Goal: Task Accomplishment & Management: Manage account settings

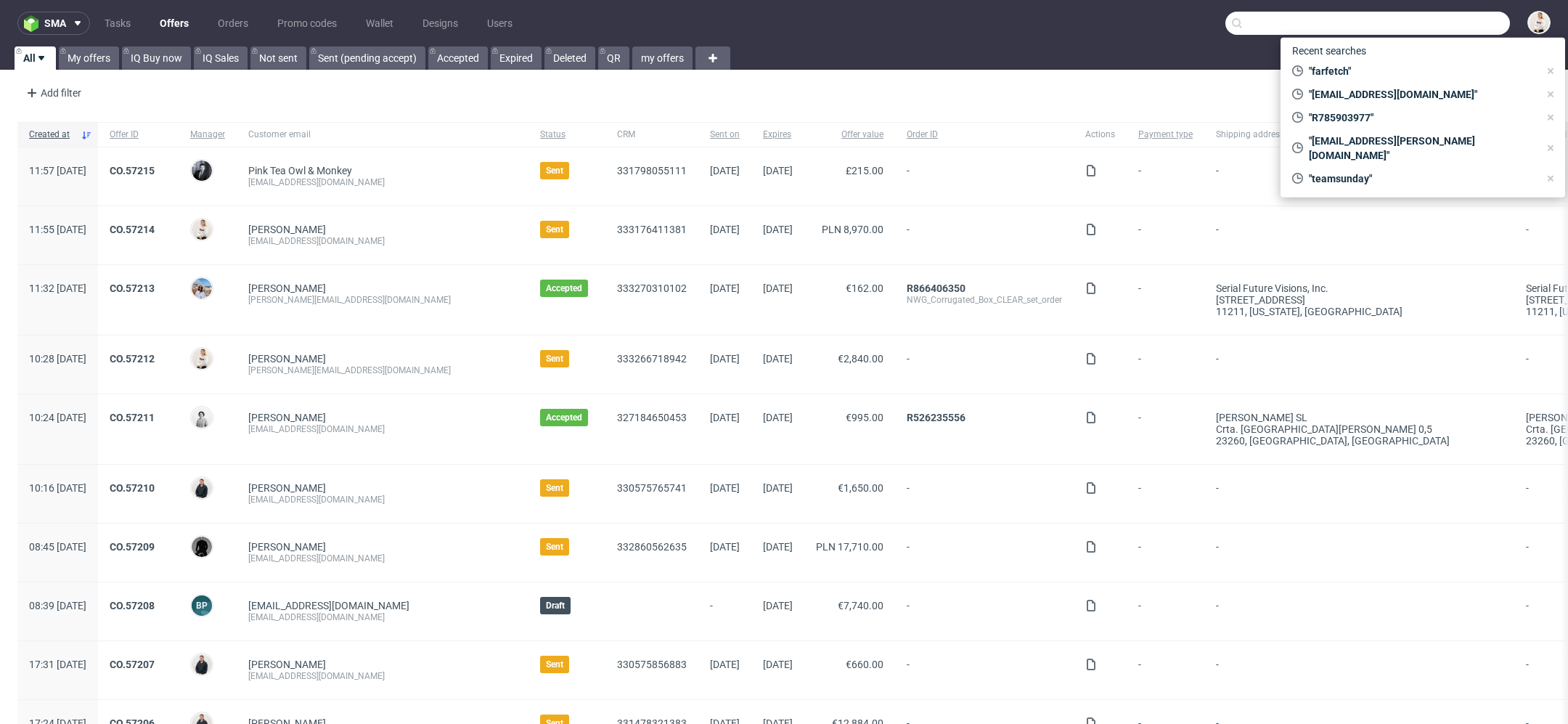
click at [1461, 20] on input "text" at bounding box center [1367, 24] width 284 height 24
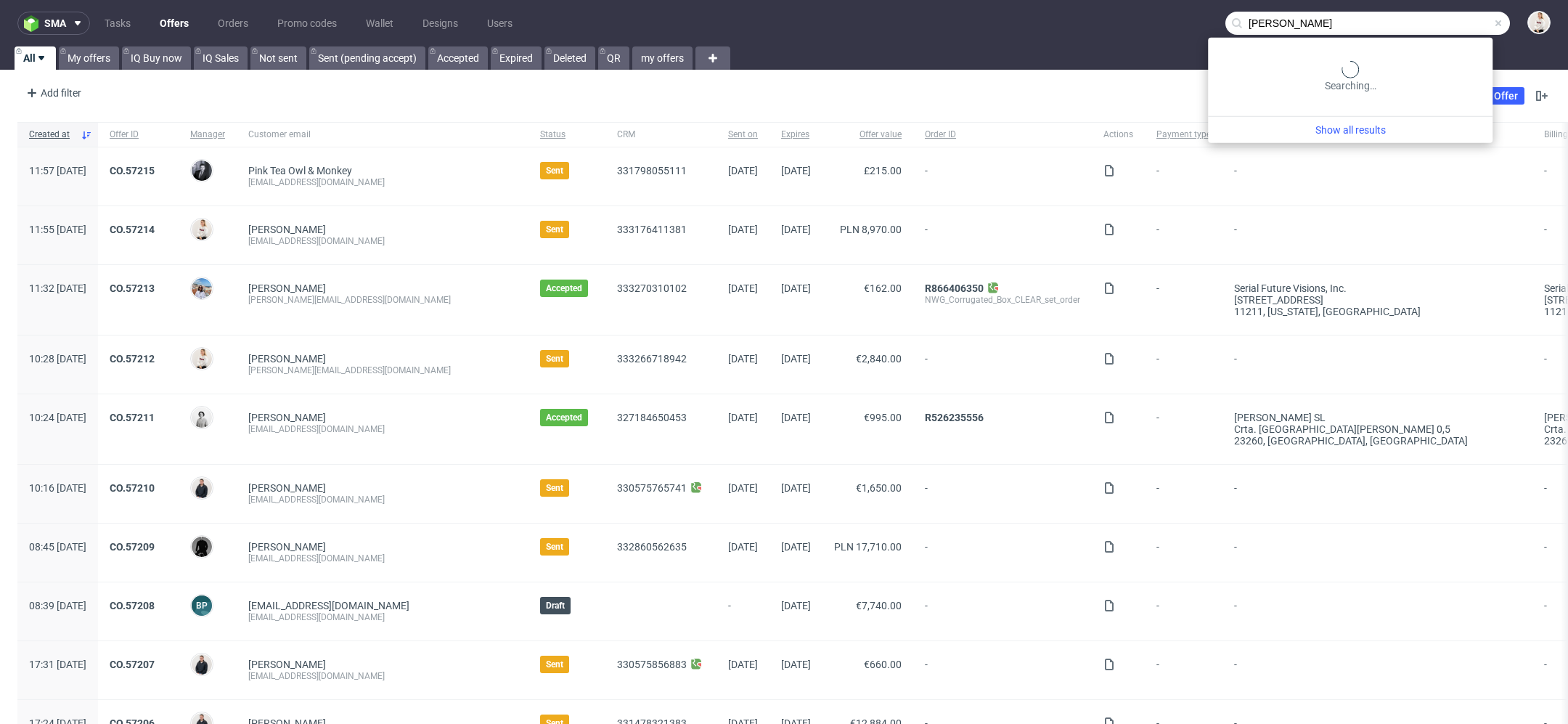
type input "[PERSON_NAME]"
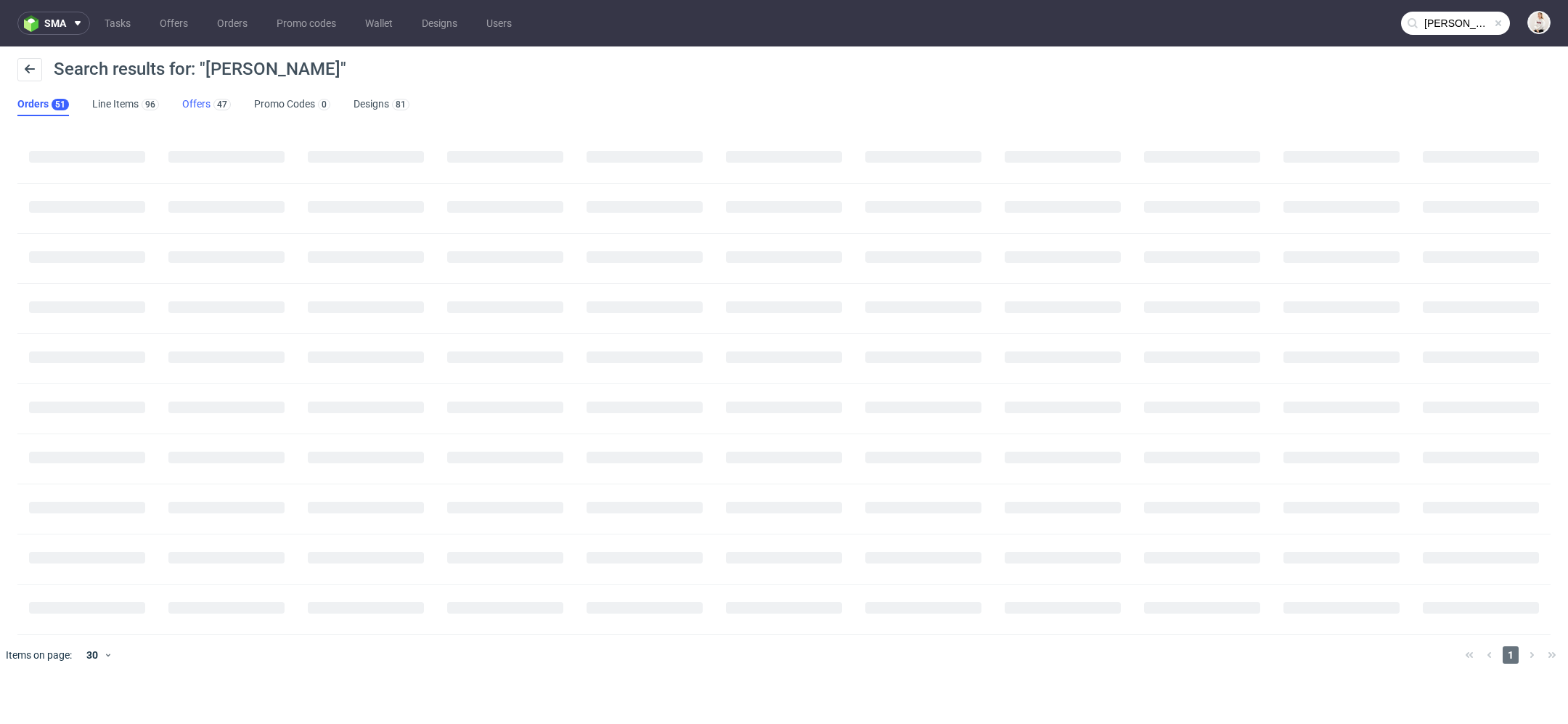
click at [207, 108] on link "Offers 47" at bounding box center [205, 105] width 48 height 24
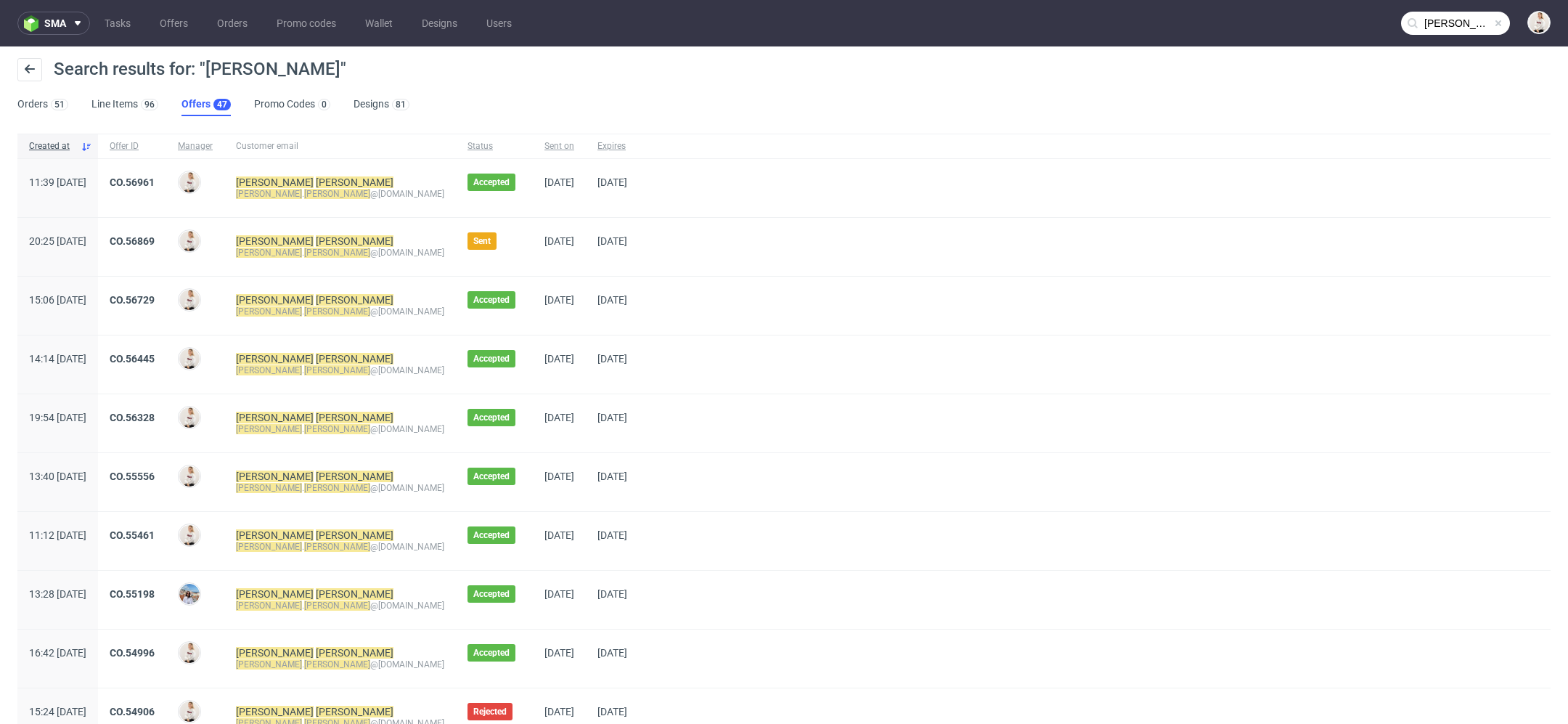
click at [161, 229] on div "CO.56869" at bounding box center [132, 247] width 68 height 58
click at [154, 235] on link "CO.56869" at bounding box center [133, 241] width 45 height 12
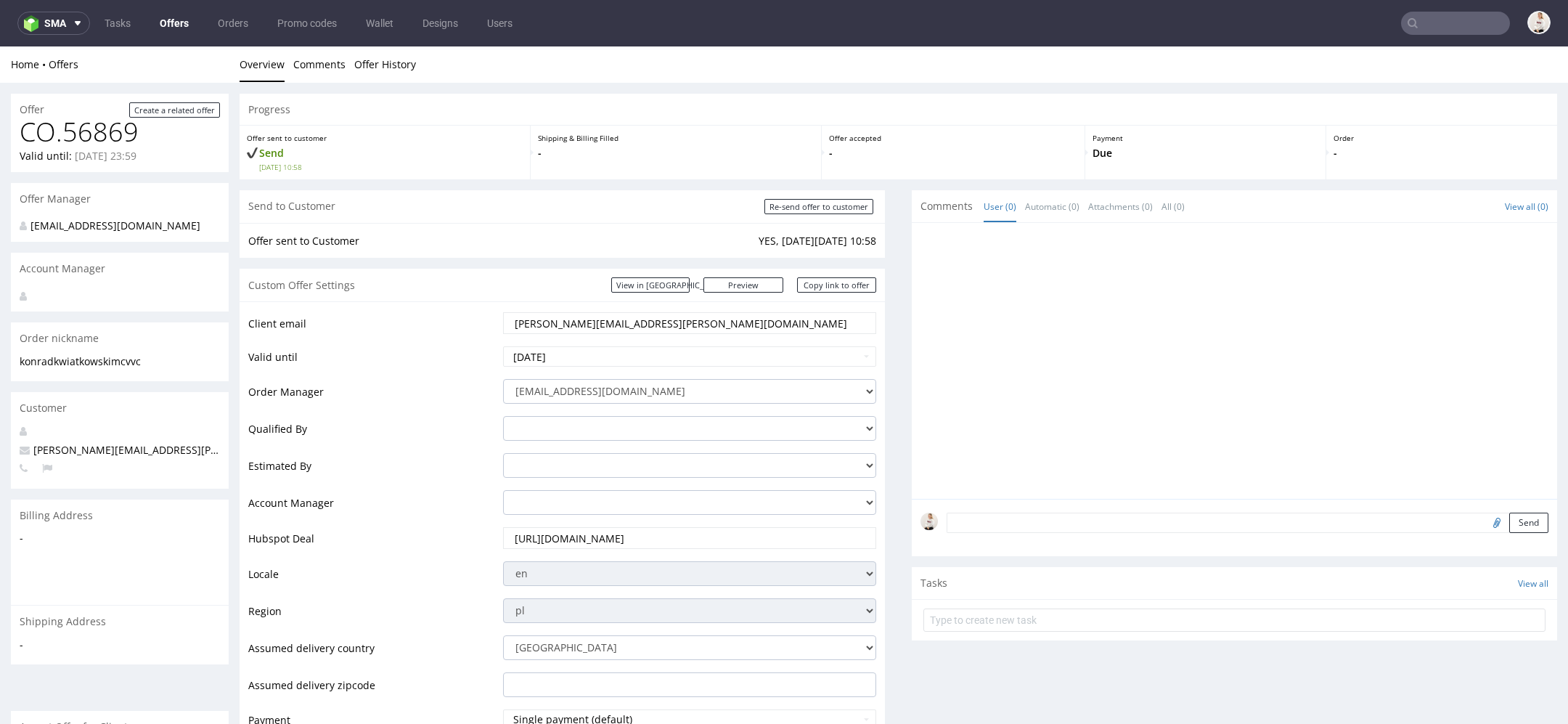
scroll to position [636, 0]
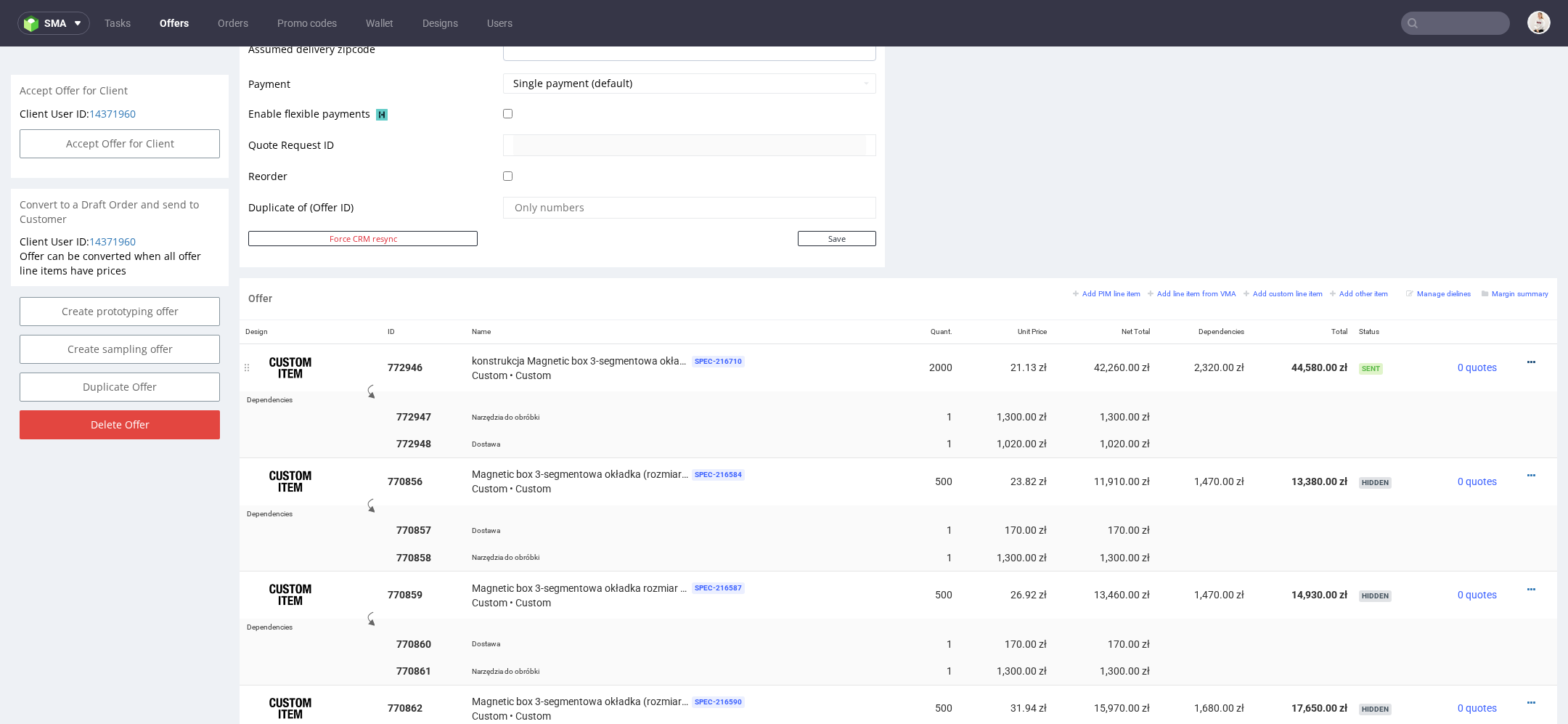
click at [1528, 357] on icon at bounding box center [1532, 362] width 8 height 10
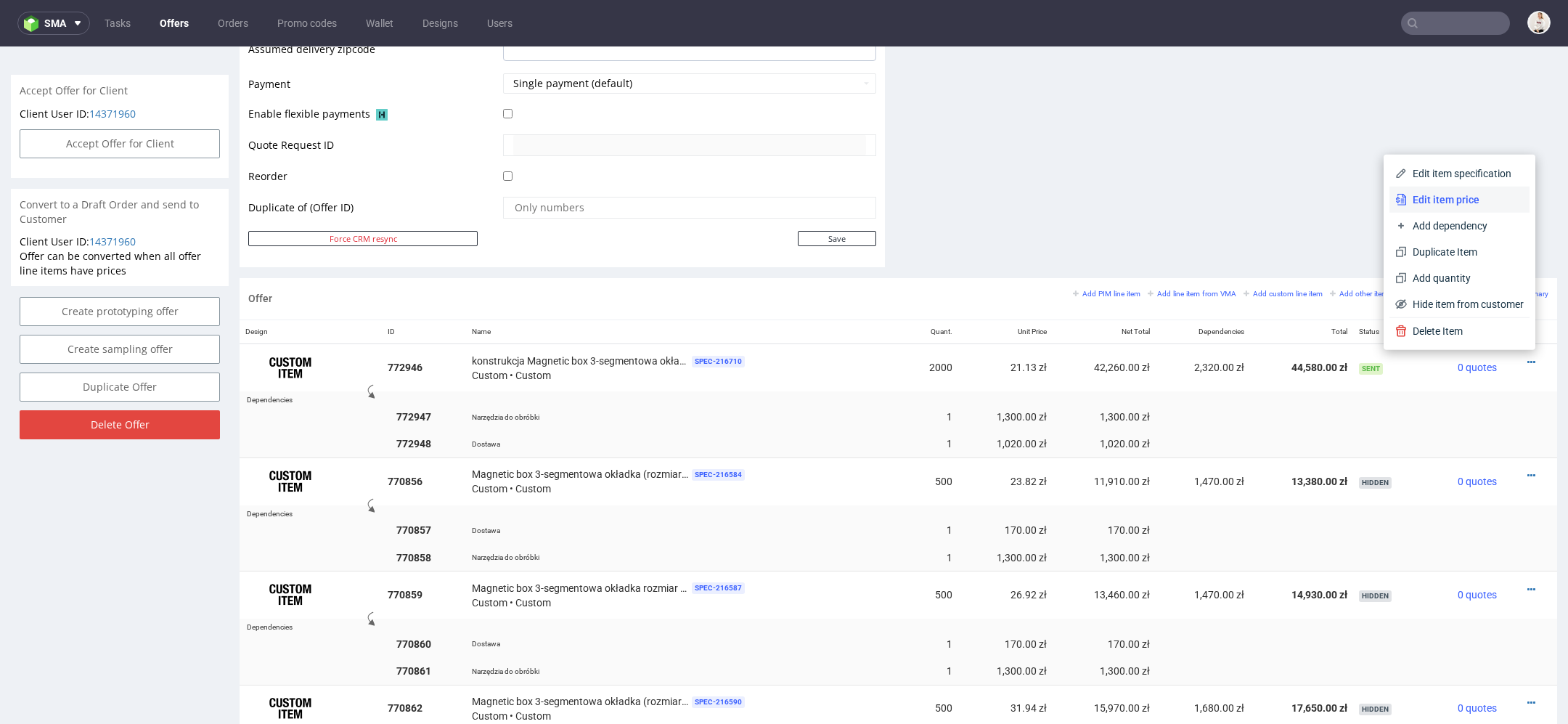
click at [1433, 206] on span "Edit item price" at bounding box center [1465, 200] width 117 height 15
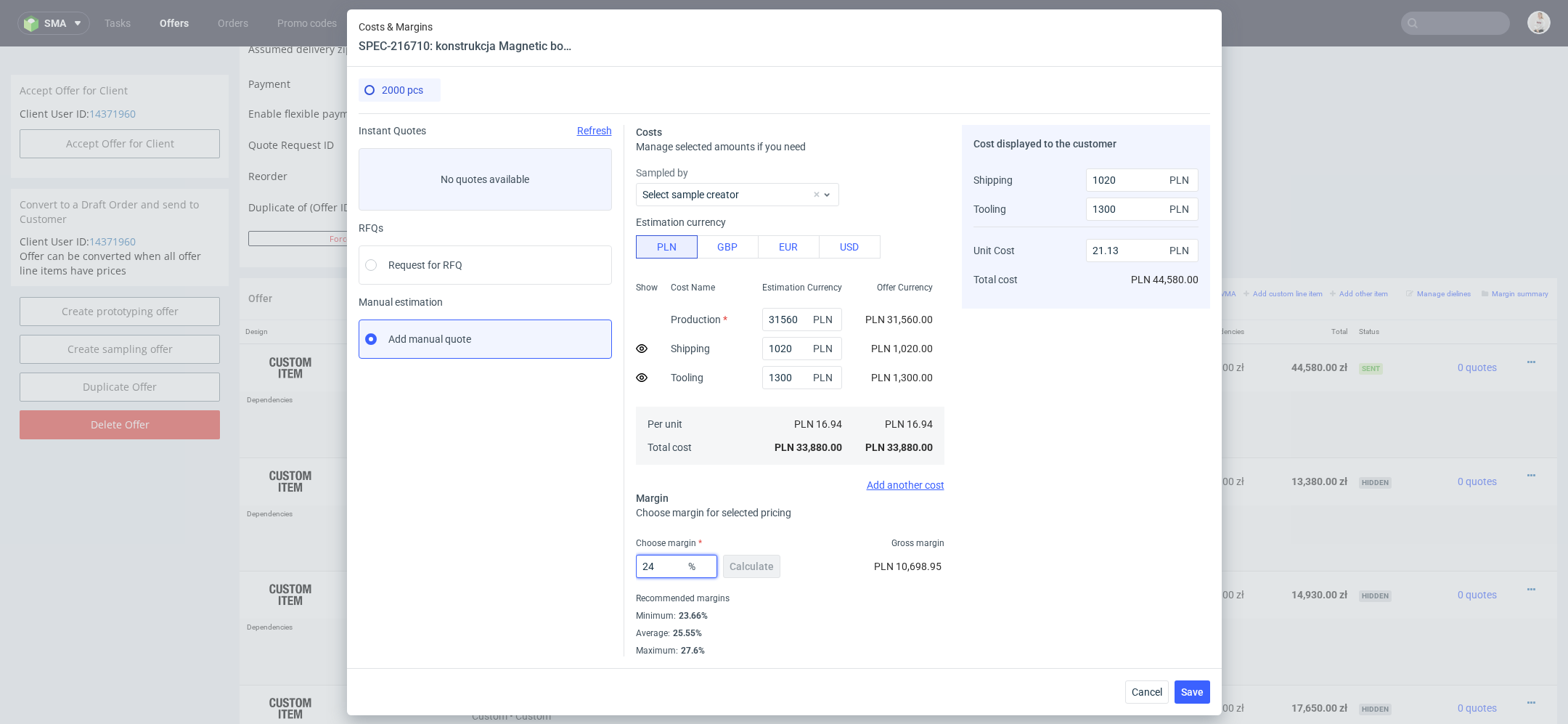
click at [668, 565] on input "24" at bounding box center [676, 567] width 82 height 24
type input "22"
type input "20.56"
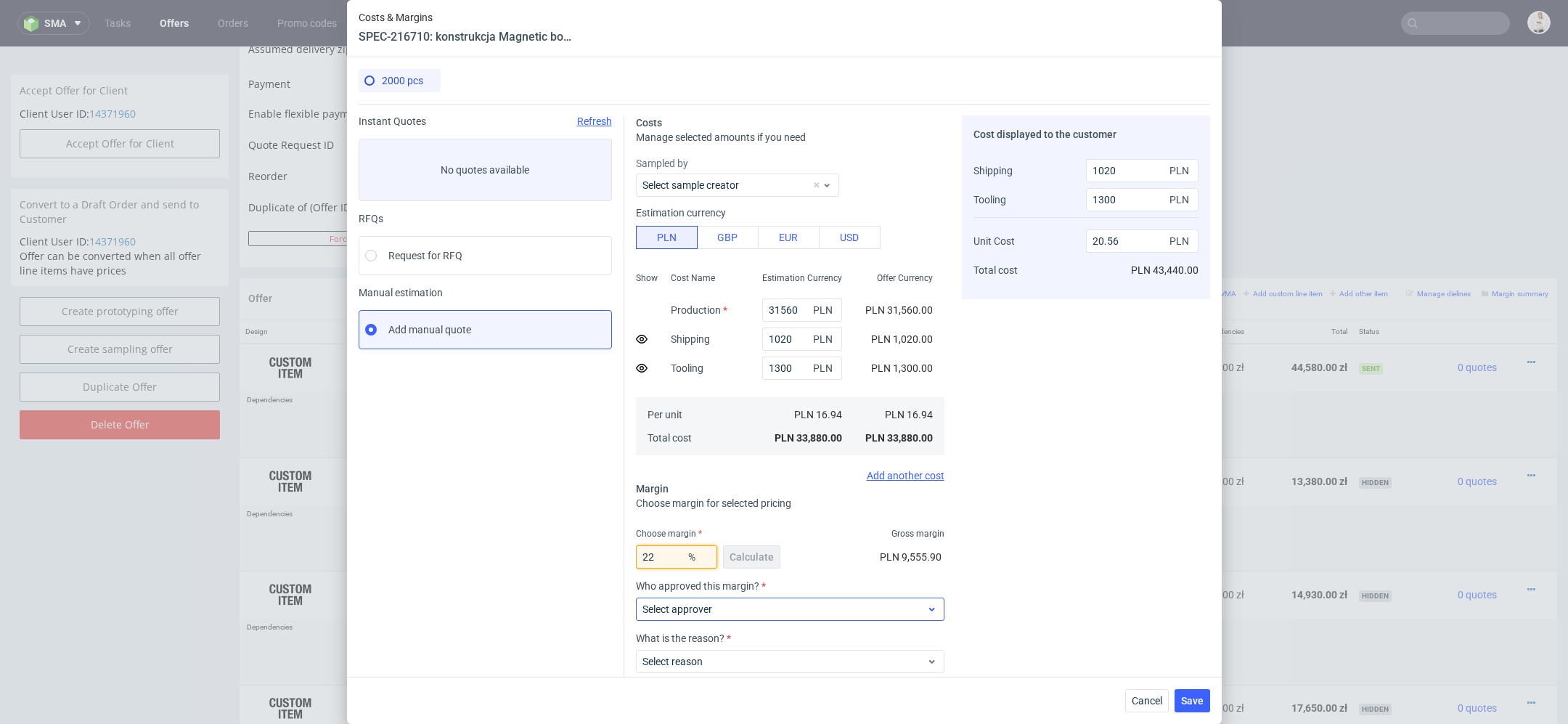
type input "22"
click at [813, 607] on span "Select approver" at bounding box center [784, 609] width 284 height 15
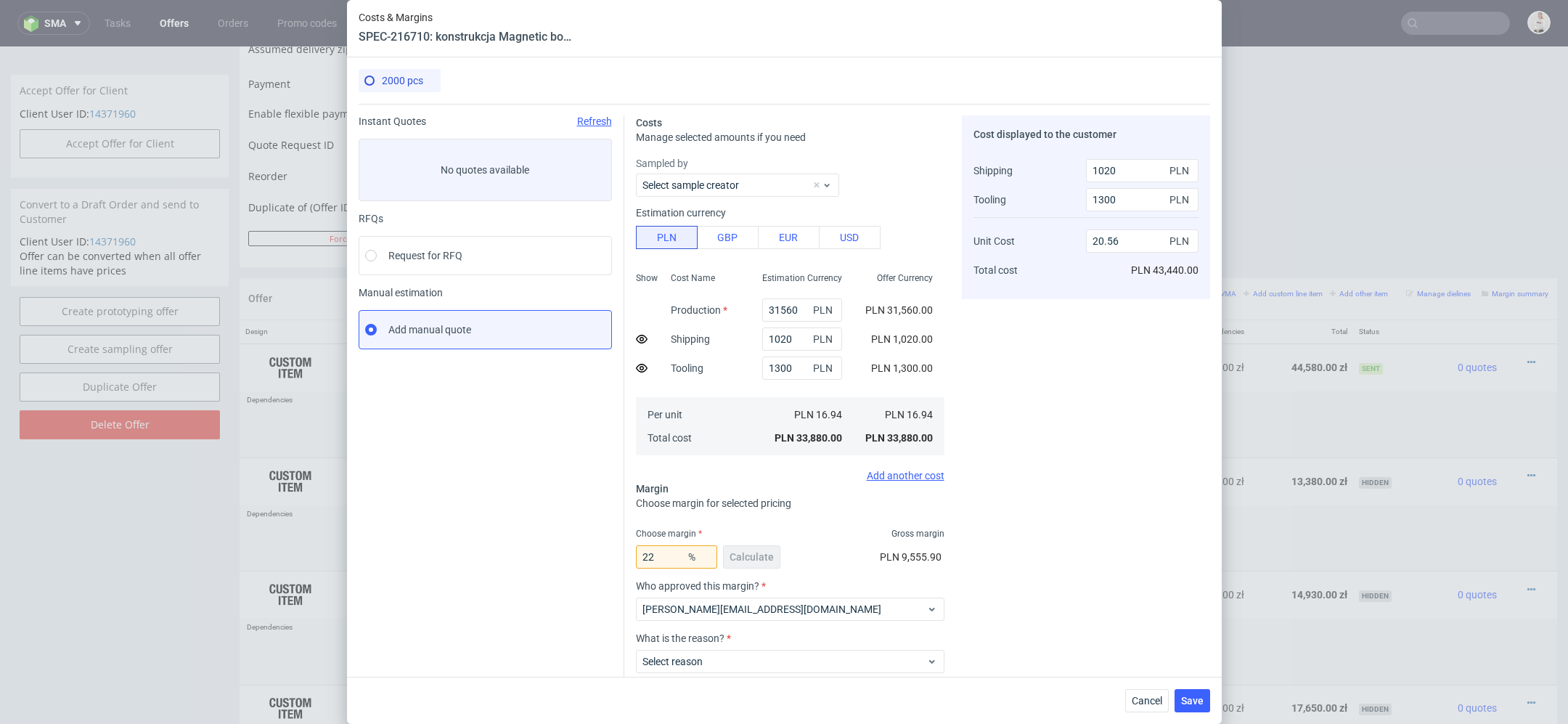
scroll to position [85, 0]
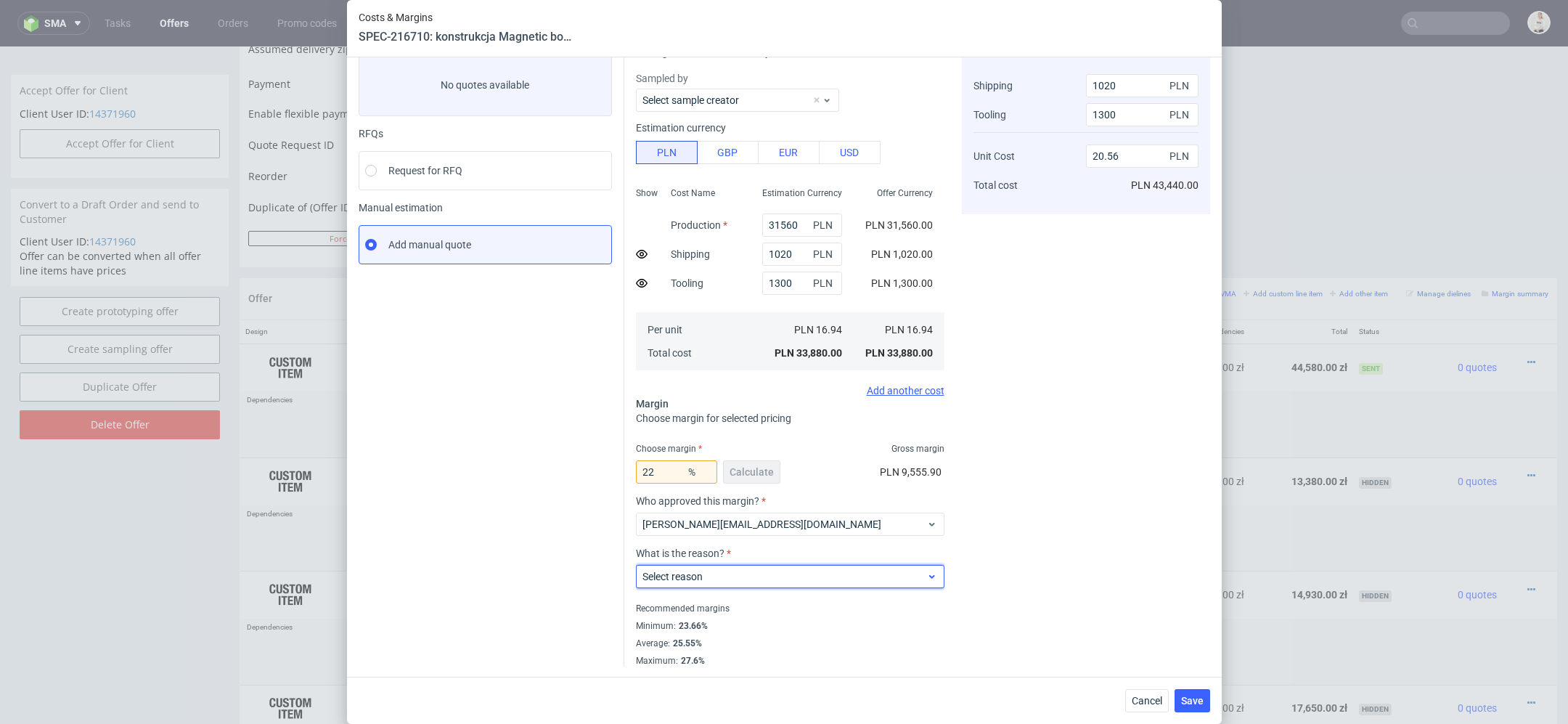
click at [876, 580] on span "Select reason" at bounding box center [784, 576] width 284 height 15
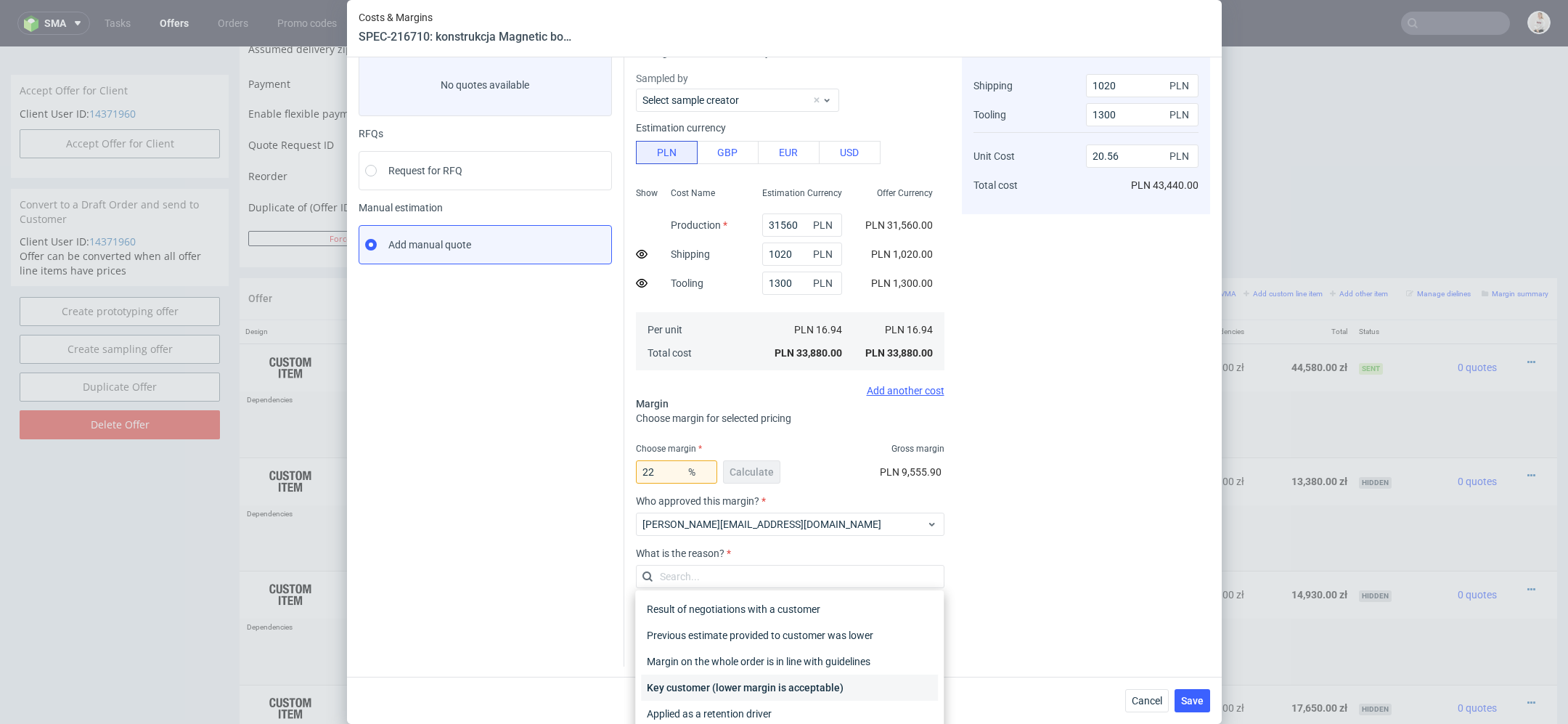
click at [836, 683] on div "Key customer (lower margin is acceptable)" at bounding box center [789, 688] width 297 height 27
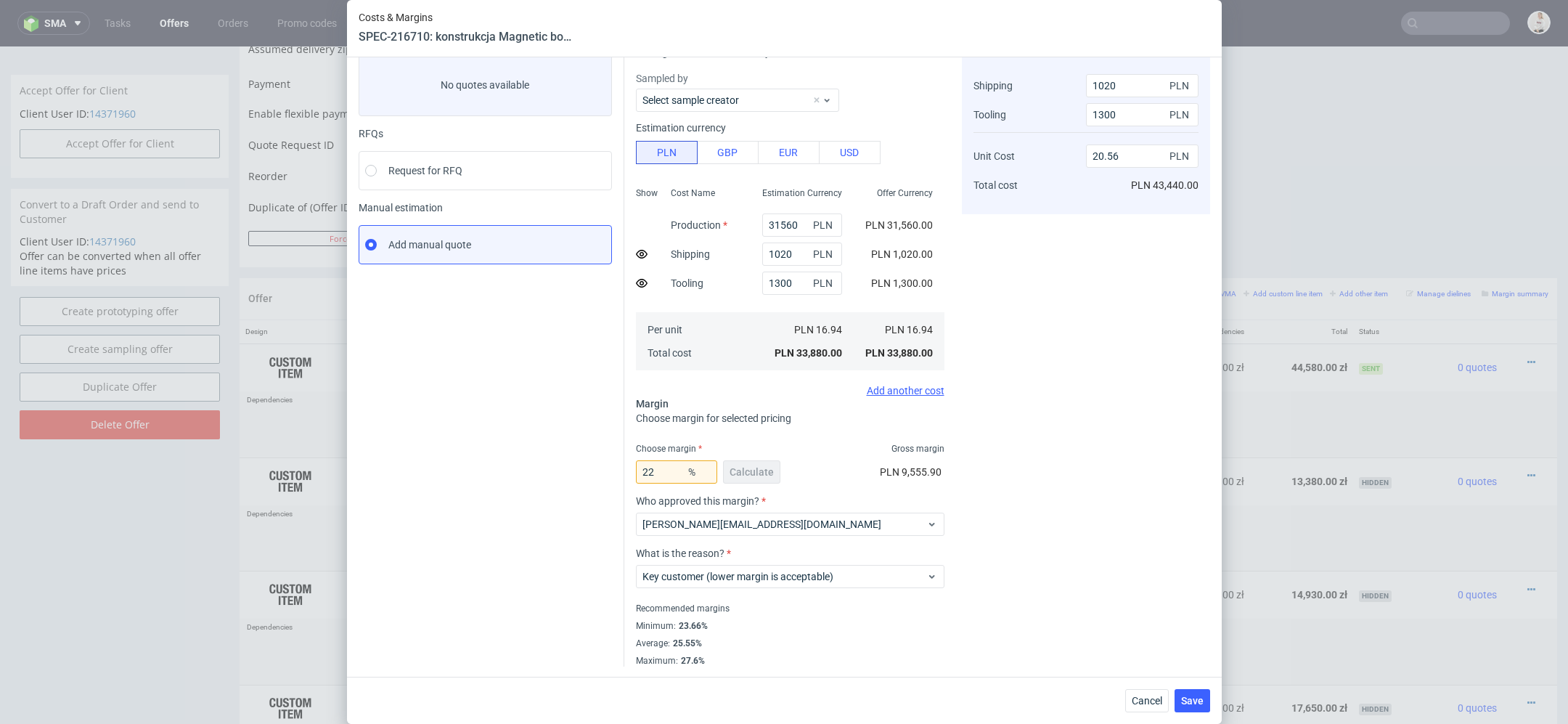
click at [1037, 557] on div "Cost displayed to the customer Shipping Tooling Unit Cost Total cost 1020 PLN 1…" at bounding box center [1086, 348] width 249 height 636
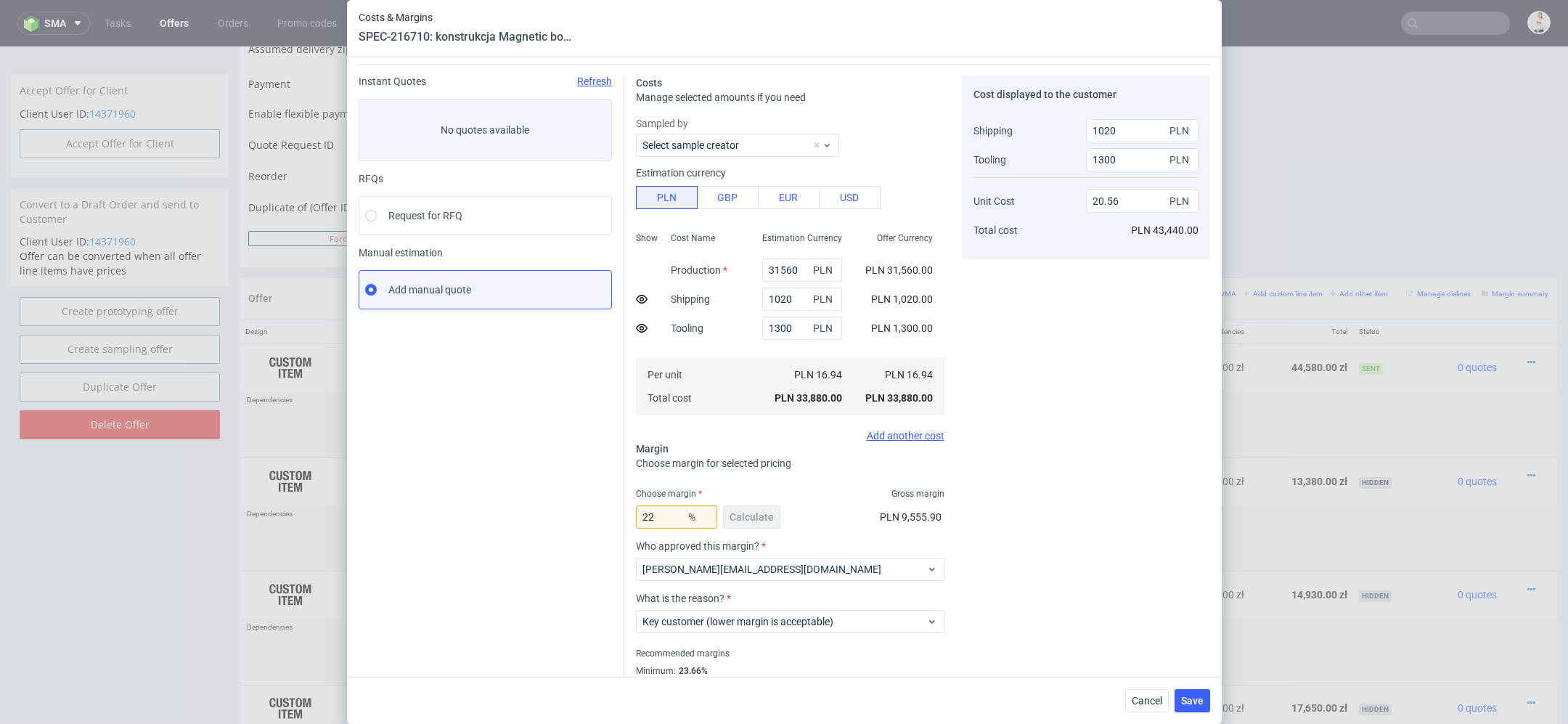
scroll to position [30, 0]
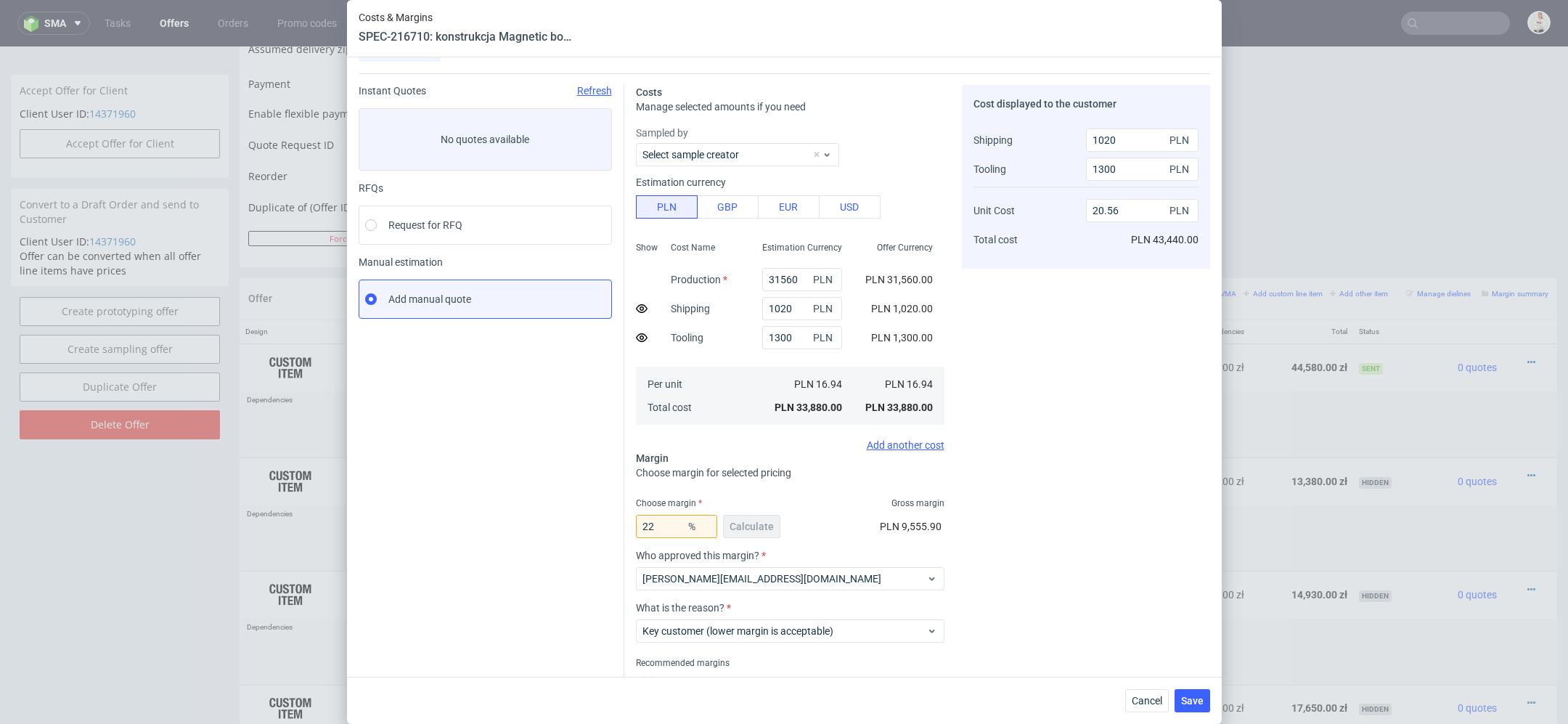
click at [1095, 512] on div "Cost displayed to the customer Shipping Tooling Unit Cost Total cost 1020 PLN 1…" at bounding box center [1086, 402] width 249 height 636
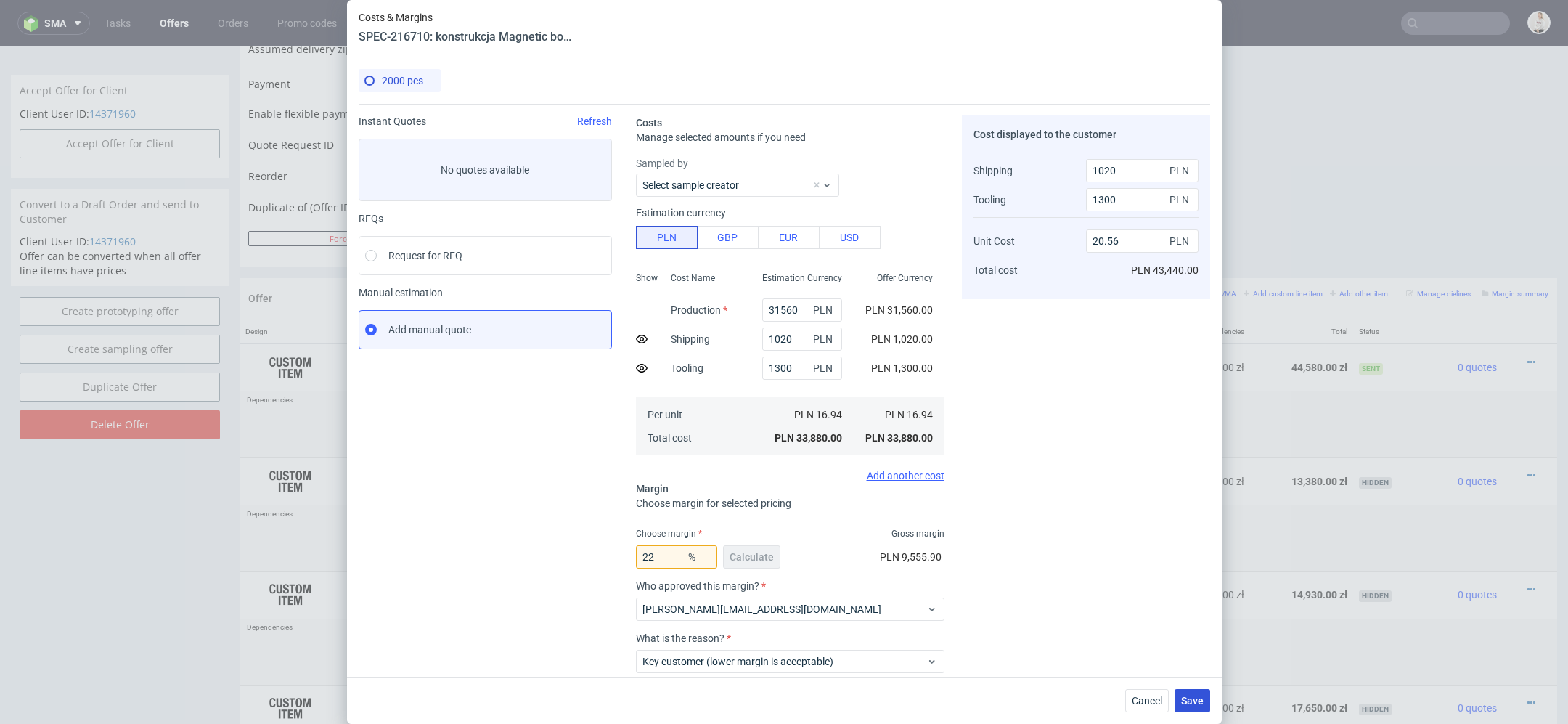
click at [1200, 704] on span "Save" at bounding box center [1192, 700] width 23 height 10
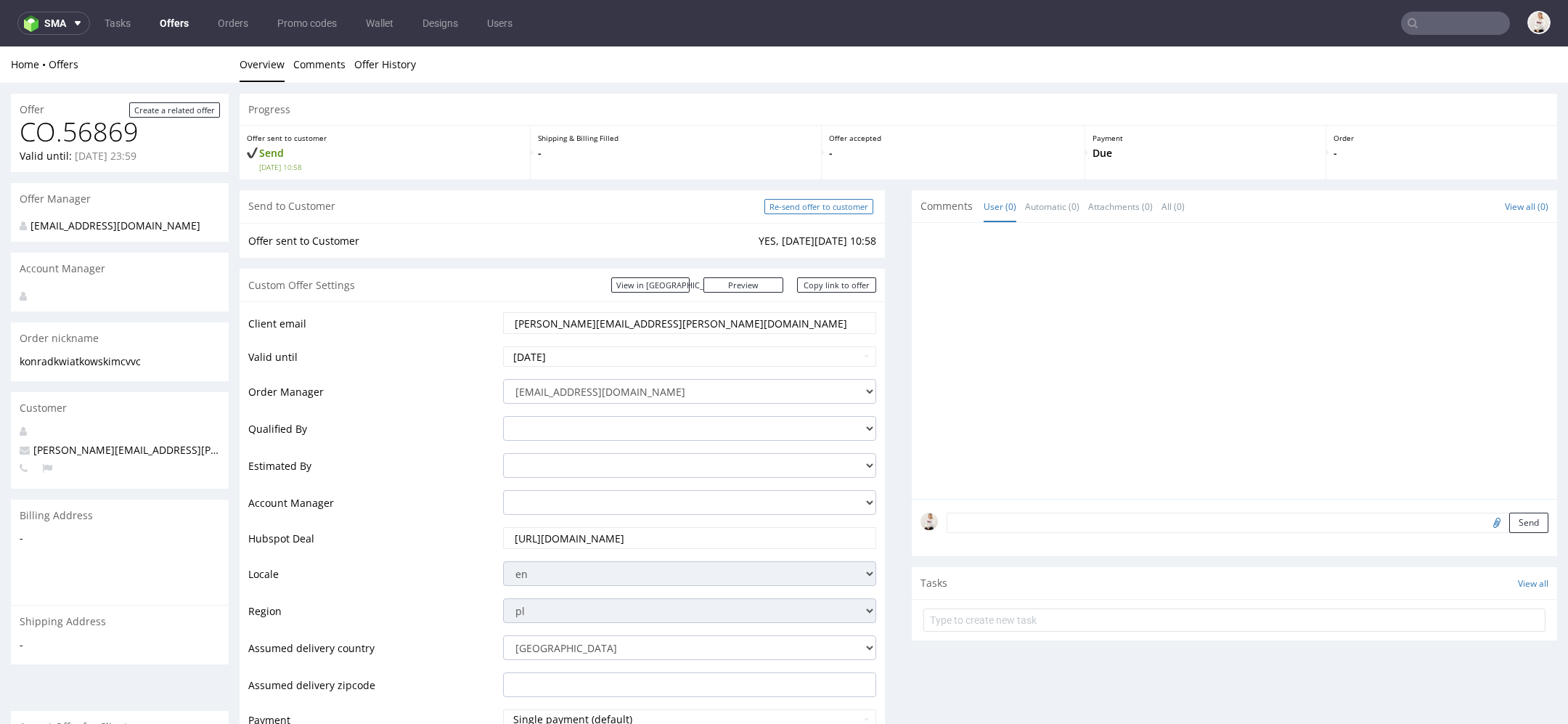
click at [798, 203] on input "Re-send offer to customer" at bounding box center [819, 207] width 109 height 16
type input "In progress..."
click at [834, 284] on link "Copy link to offer" at bounding box center [837, 285] width 80 height 16
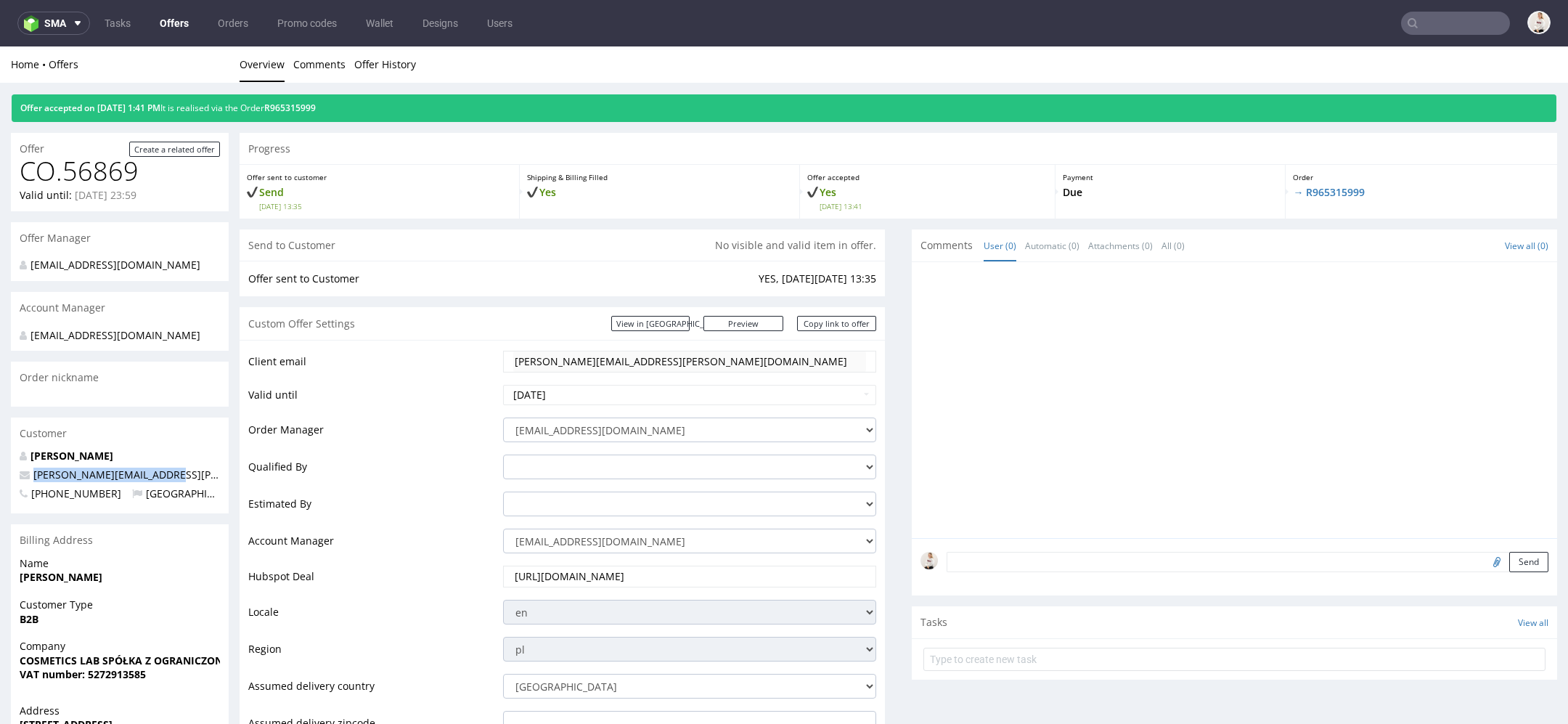
drag, startPoint x: 176, startPoint y: 489, endPoint x: 29, endPoint y: 492, distance: 147.0
click at [29, 482] on p "konrad.kwiatkowski@mcv.vc" at bounding box center [120, 475] width 201 height 15
copy span "konrad.kwiatkowski@mcv.vc"
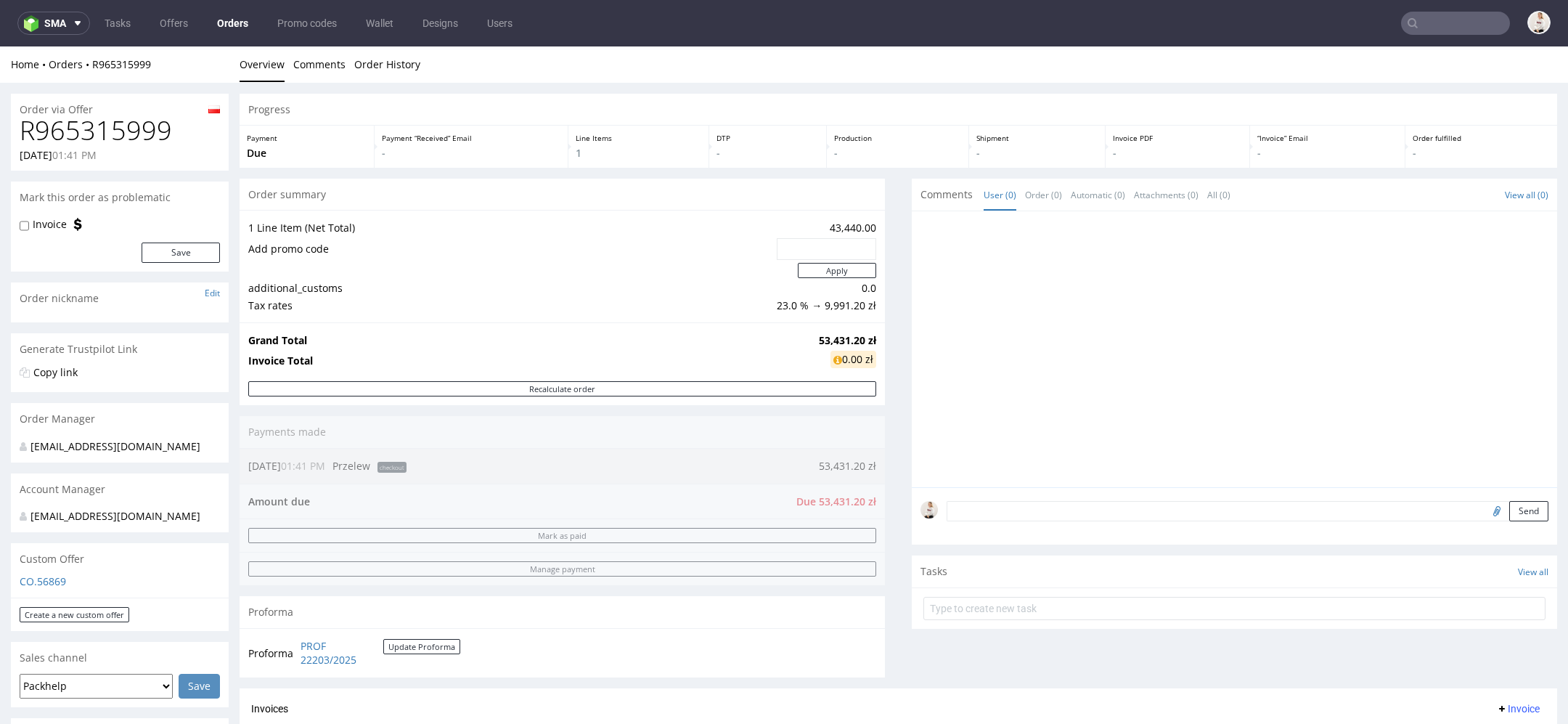
click at [126, 125] on h1 "R965315999" at bounding box center [120, 131] width 201 height 30
copy h1 "R965315999"
click at [107, 63] on link "R965315999" at bounding box center [122, 64] width 59 height 14
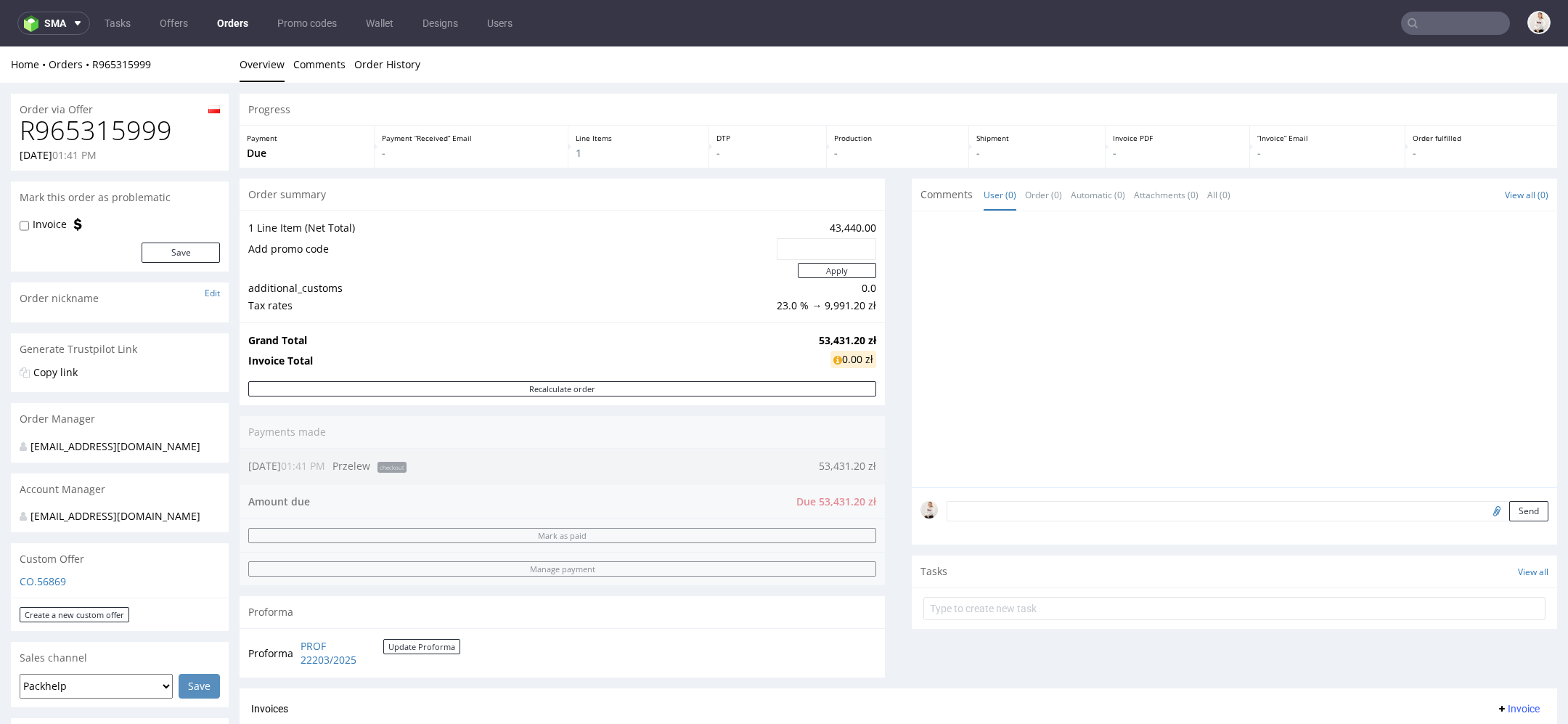
click at [465, 247] on td "Add promo code" at bounding box center [511, 249] width 525 height 25
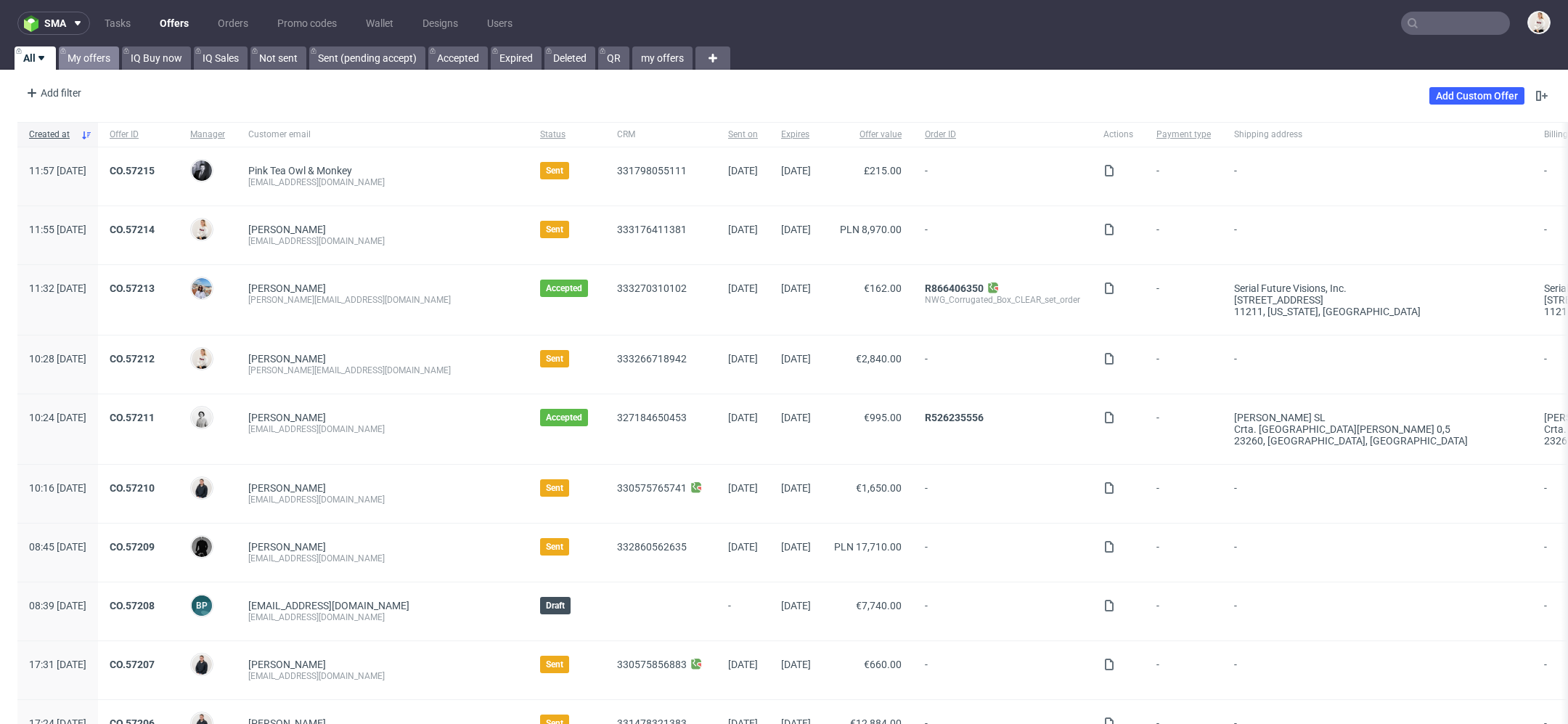
click at [82, 54] on link "My offers" at bounding box center [88, 58] width 60 height 24
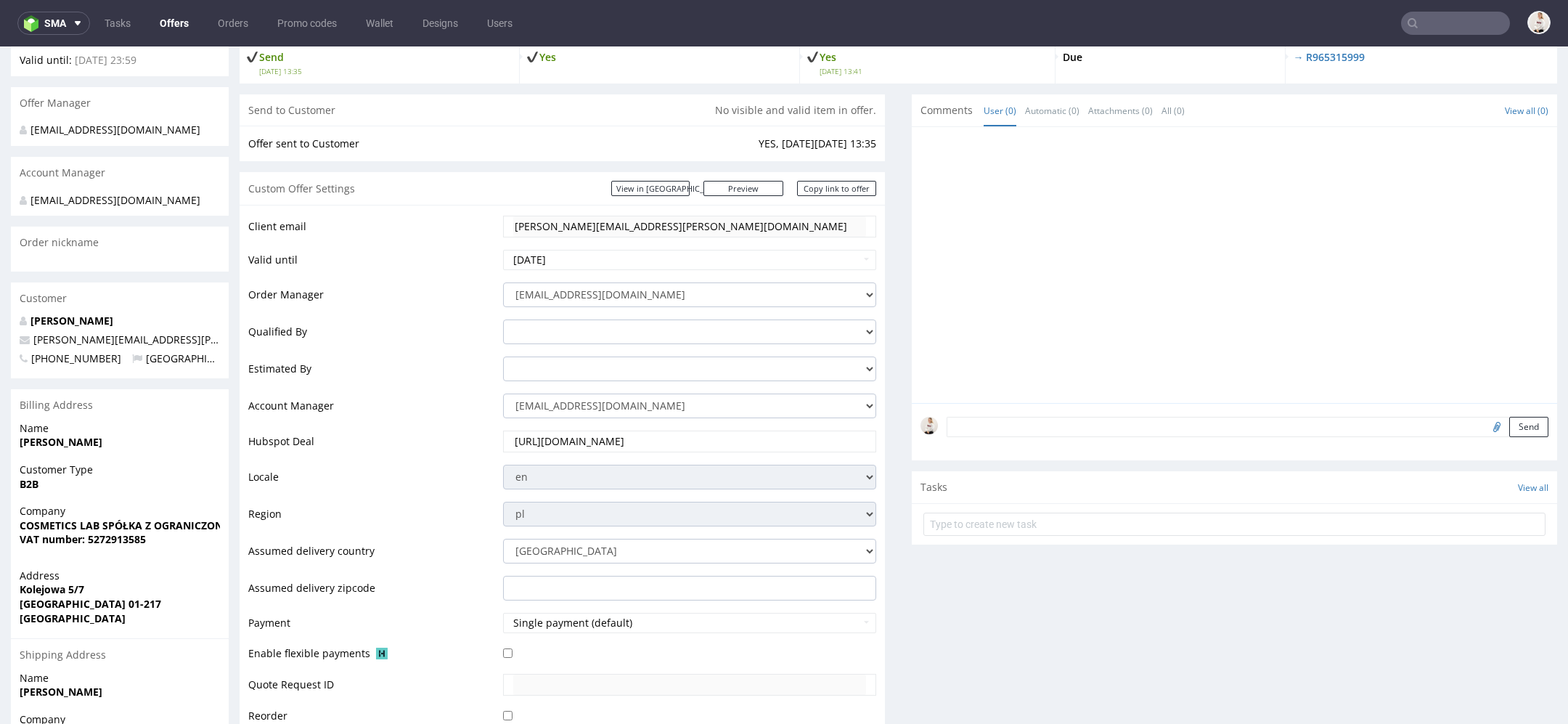
scroll to position [136, 0]
drag, startPoint x: 21, startPoint y: 538, endPoint x: 105, endPoint y: 536, distance: 84.0
click at [105, 532] on strong "COSMETICS LAB SPÓŁKA Z OGRANICZONĄ ODPOWIEDZIALNOŚCIĄ" at bounding box center [185, 525] width 331 height 14
copy strong "COSMETICS LAB"
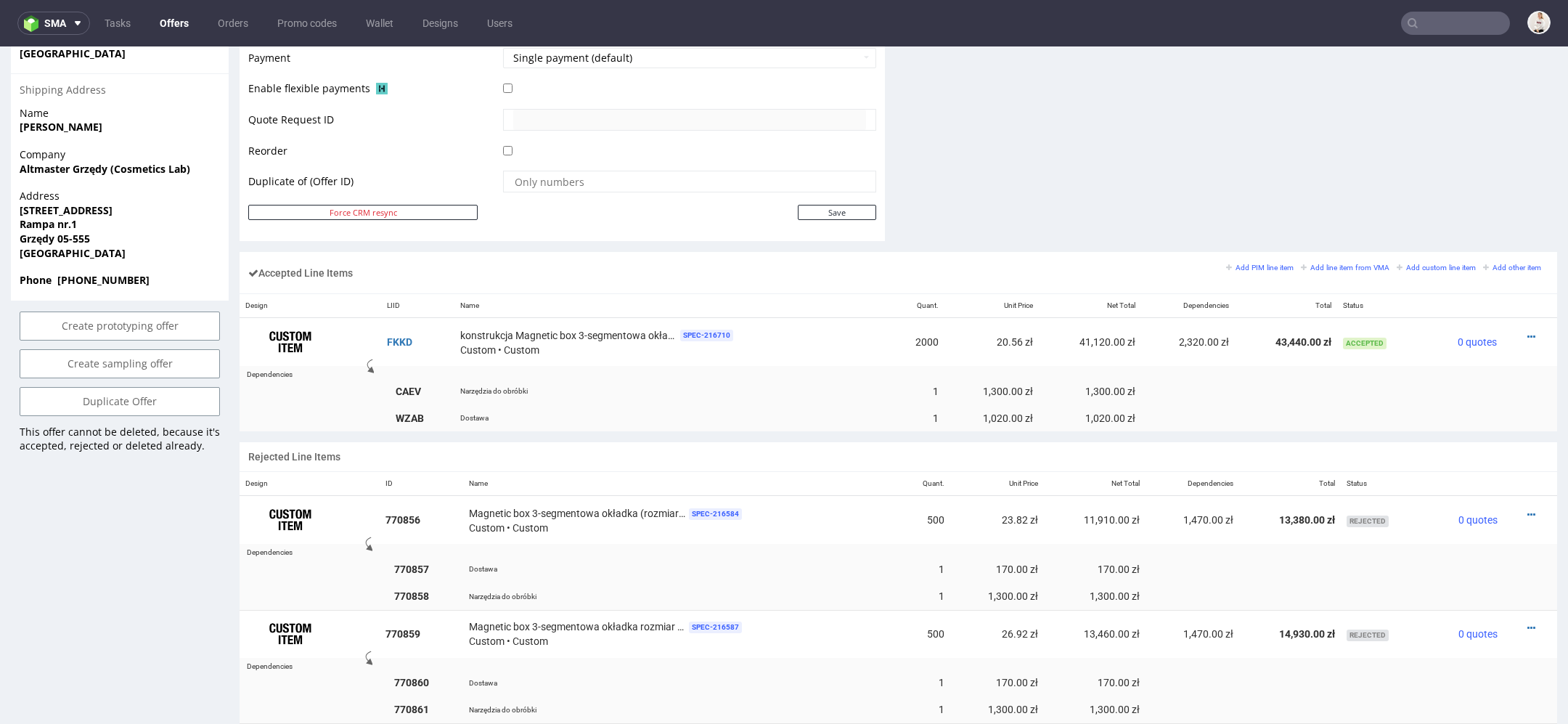
scroll to position [792, 0]
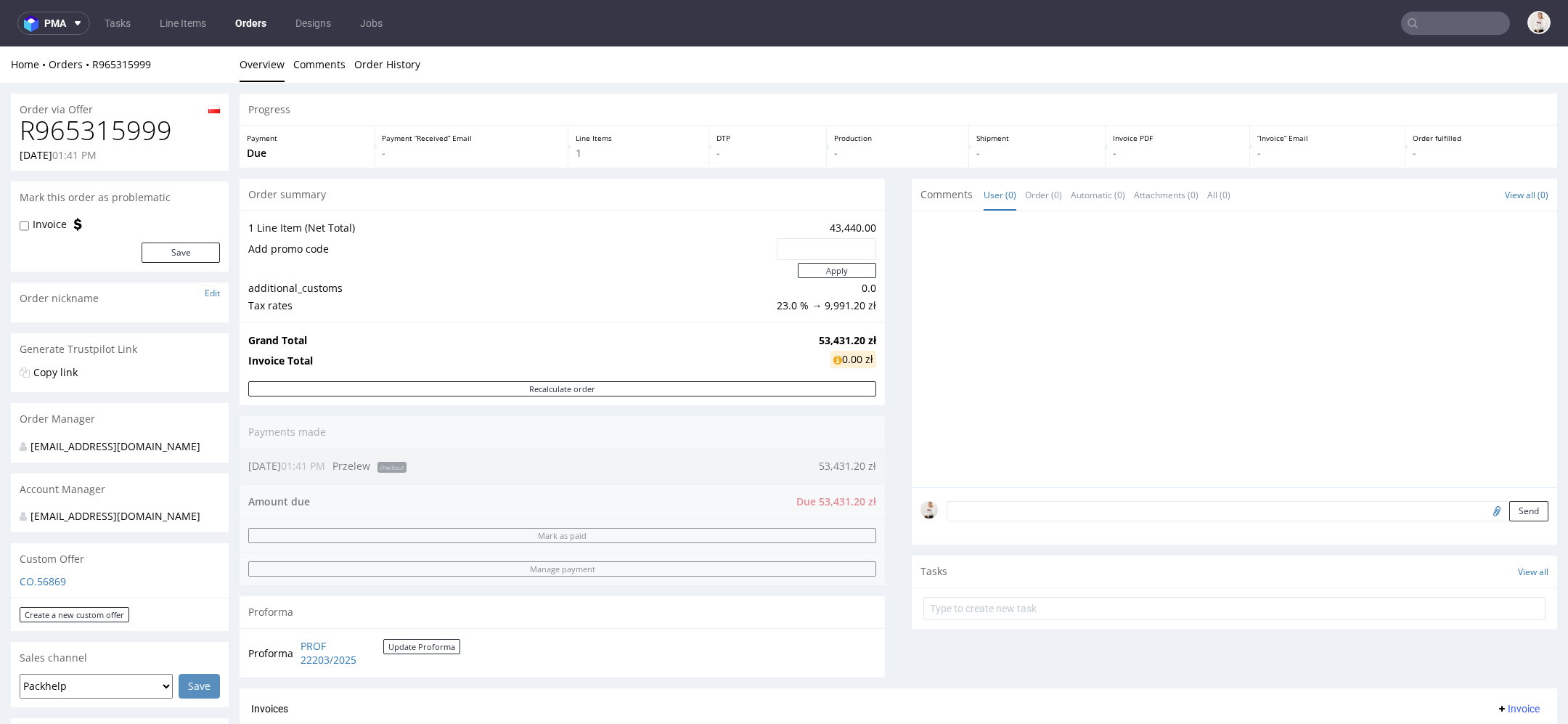
click at [832, 340] on strong "53,431.20 zł" at bounding box center [847, 340] width 57 height 14
copy strong "53,431.20 zł"
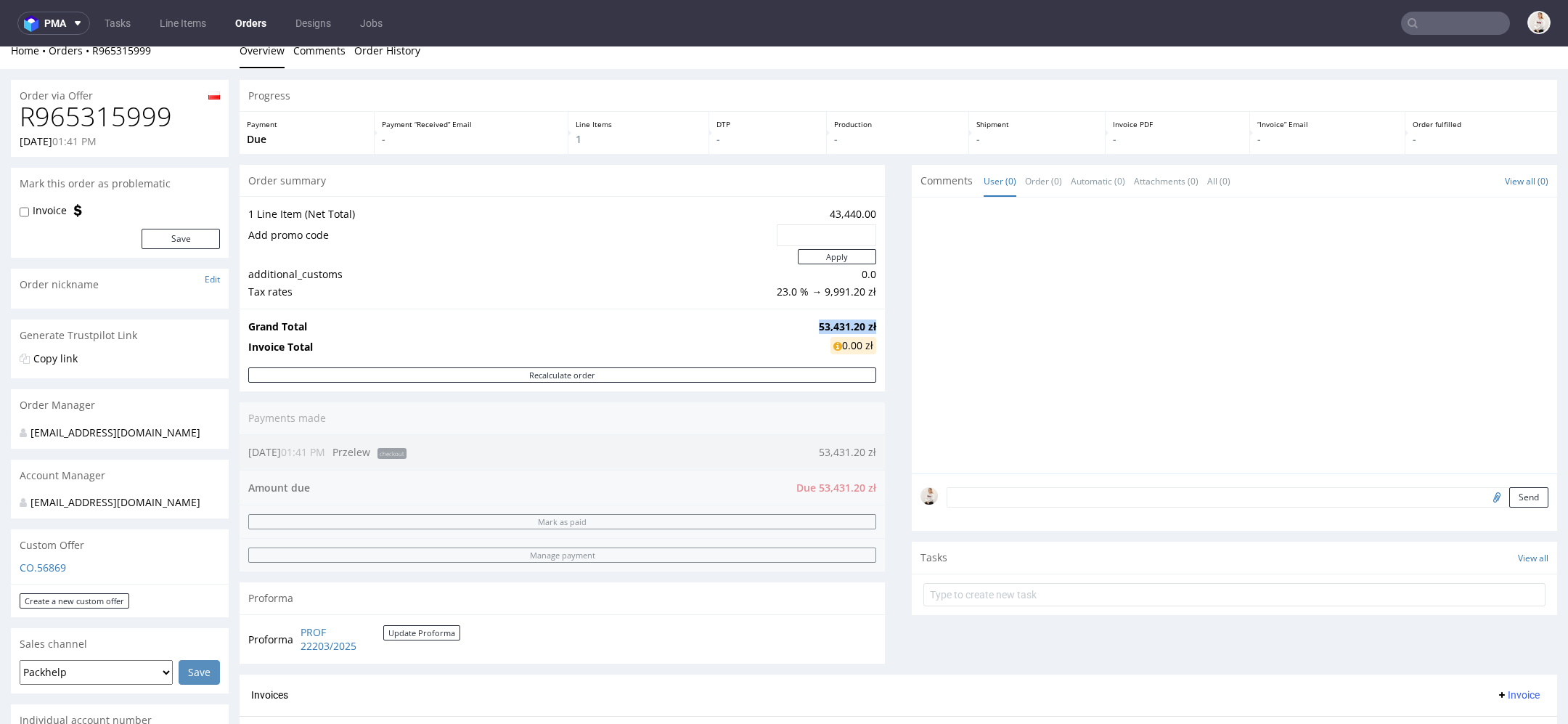
scroll to position [18, 0]
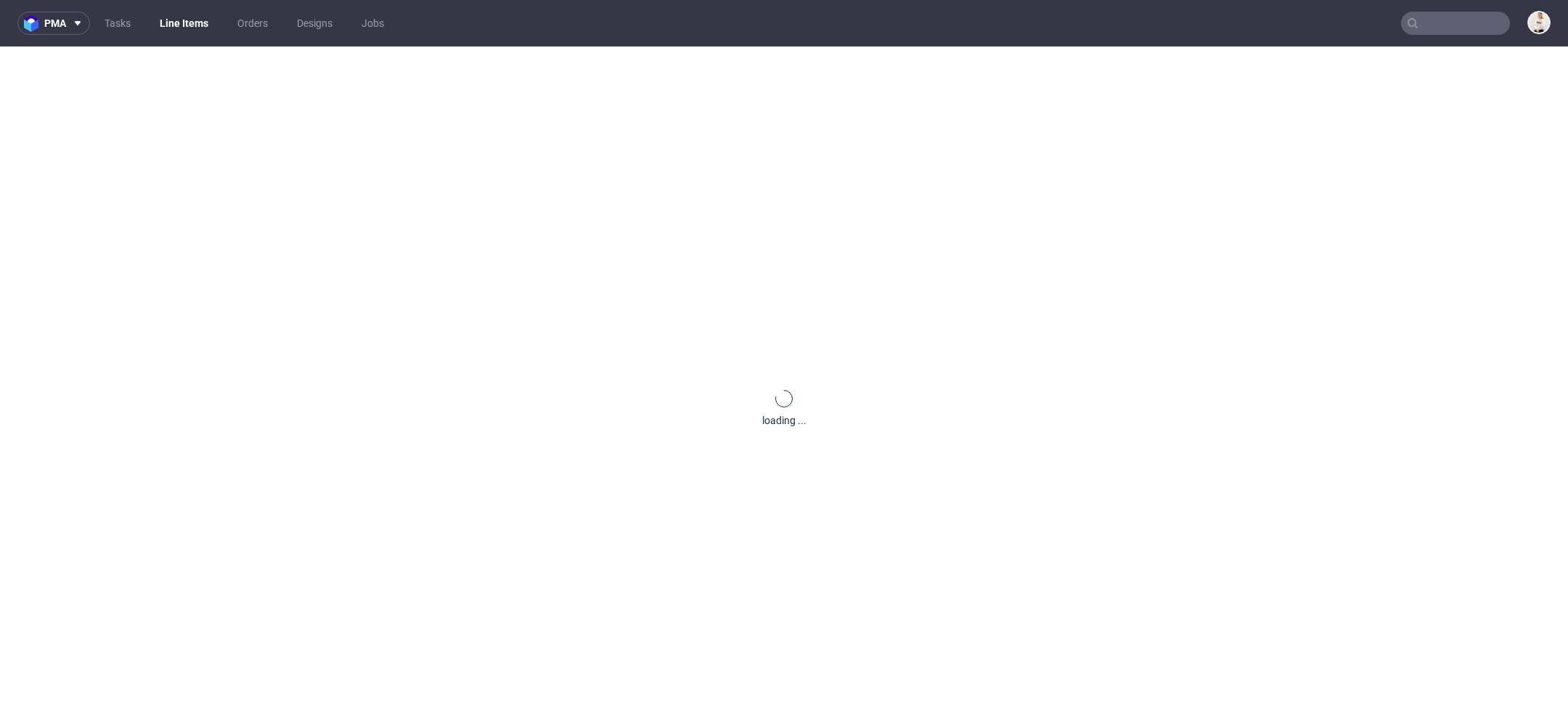
click at [1447, 15] on input "text" at bounding box center [1455, 24] width 109 height 24
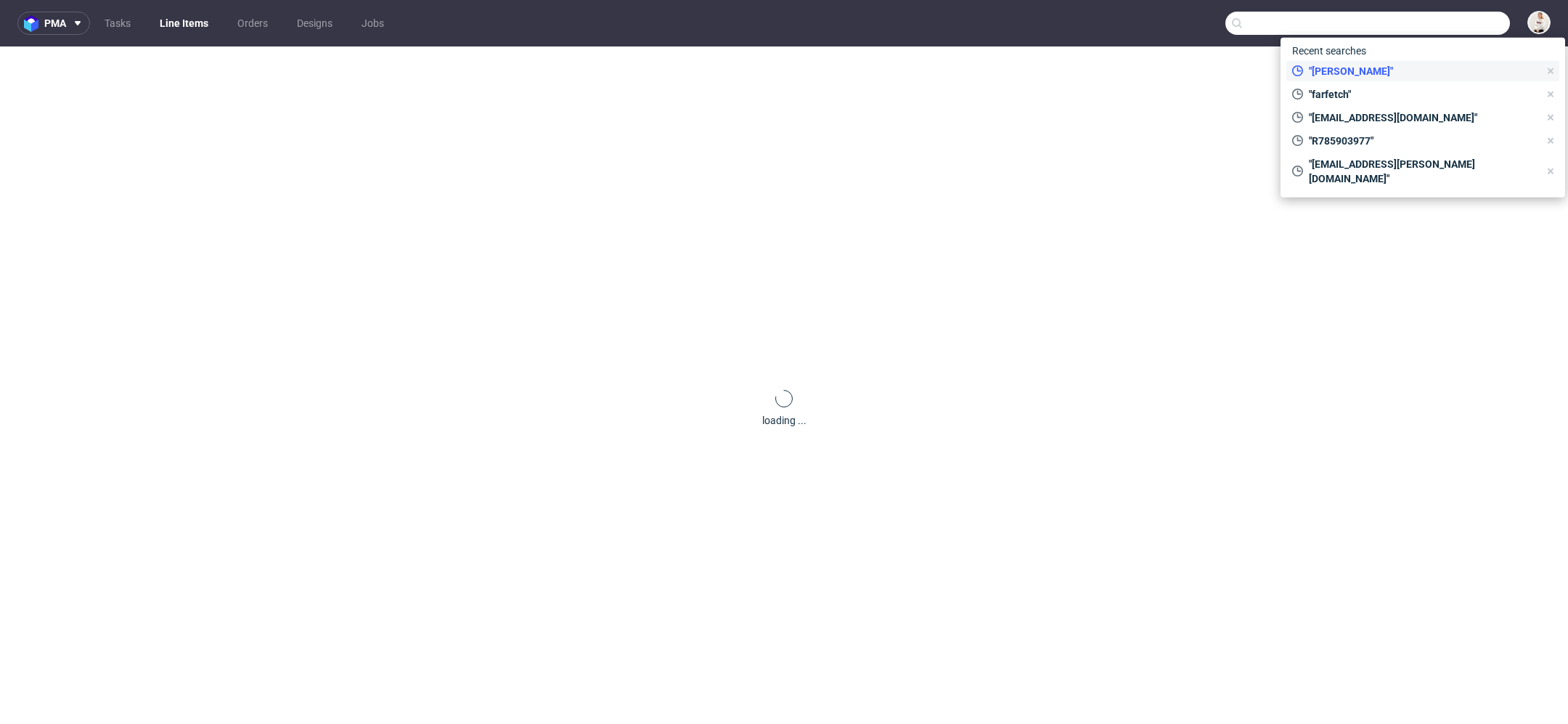
click at [1420, 63] on div ""konrad kwiatkowski"" at bounding box center [1416, 71] width 259 height 21
type input "konrad kwiatkowski"
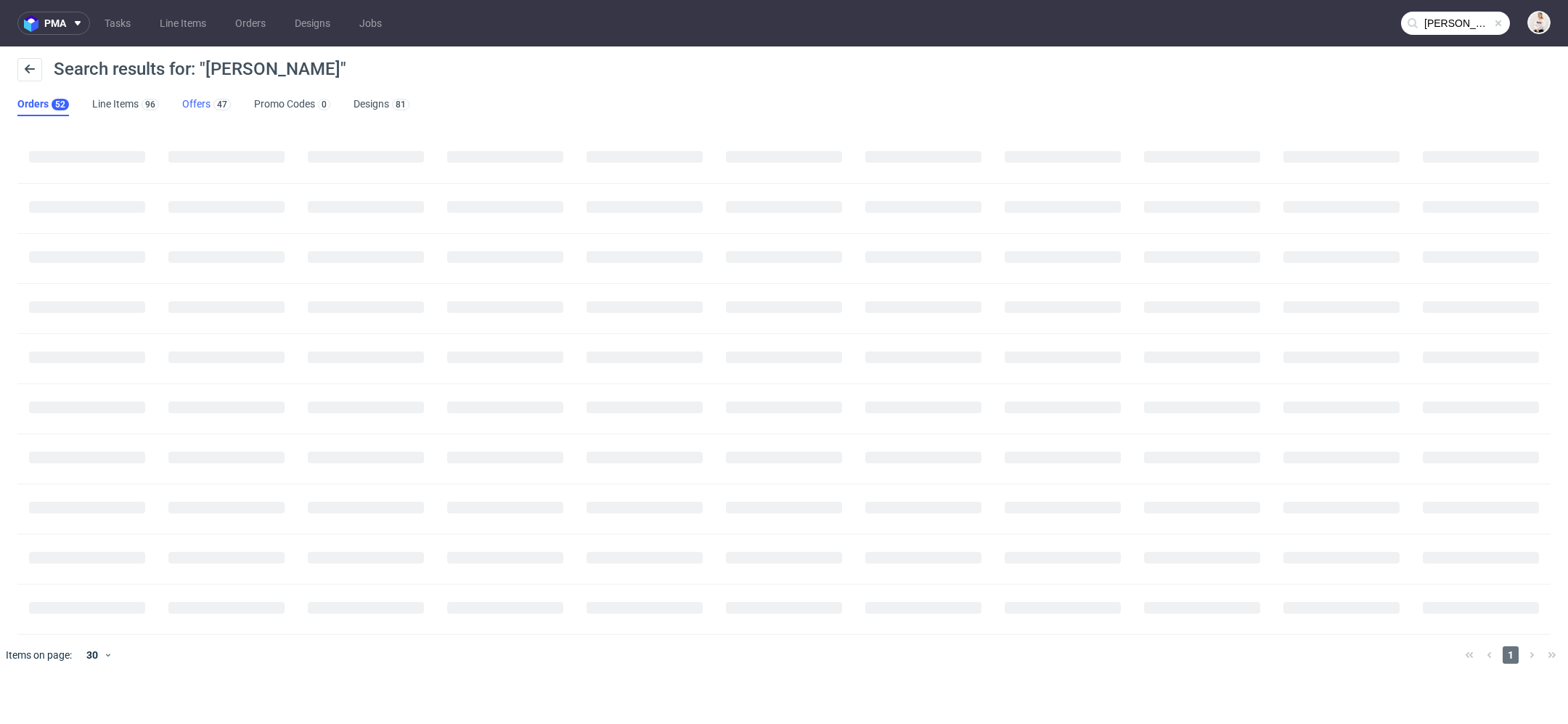
click at [185, 107] on link "Offers 47" at bounding box center [205, 105] width 48 height 24
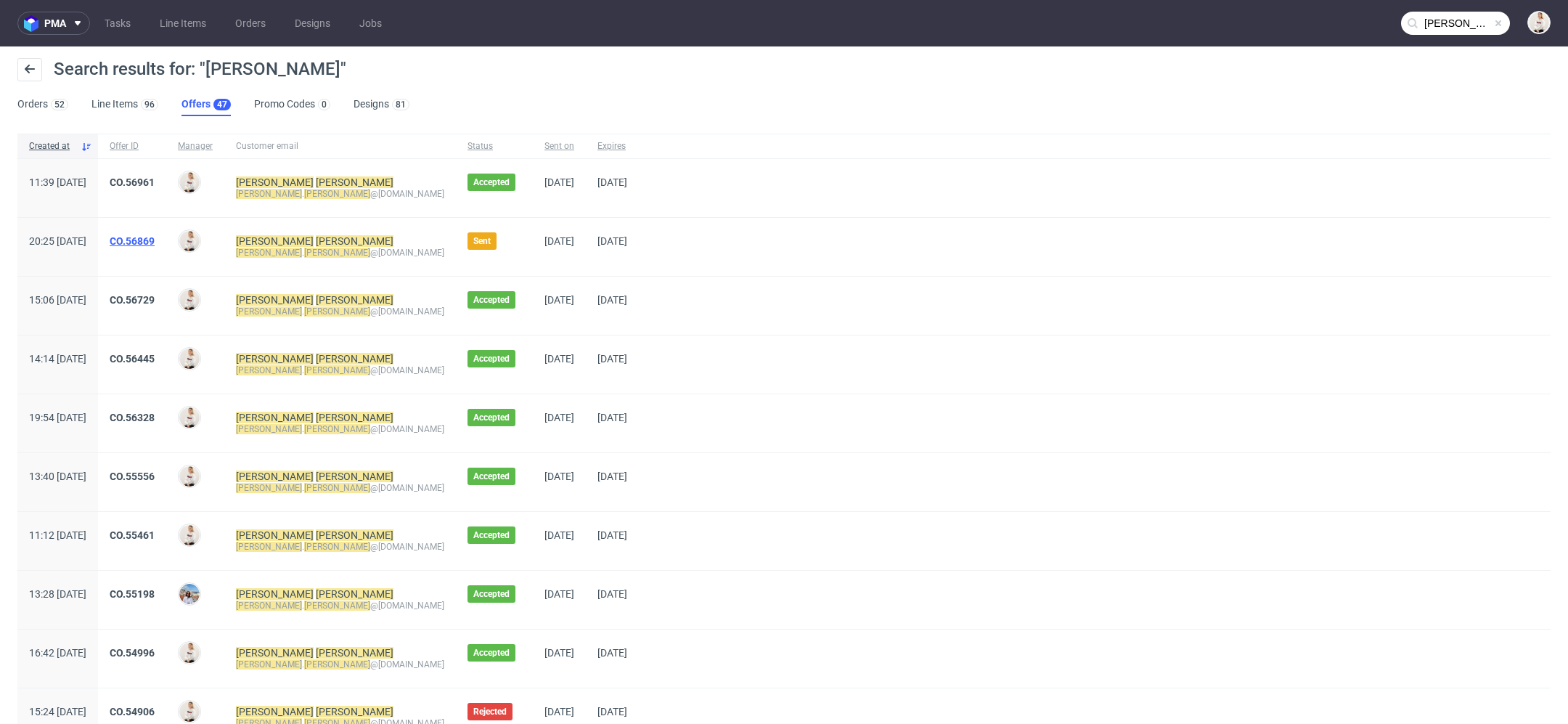
click at [154, 240] on link "CO.56869" at bounding box center [133, 241] width 45 height 12
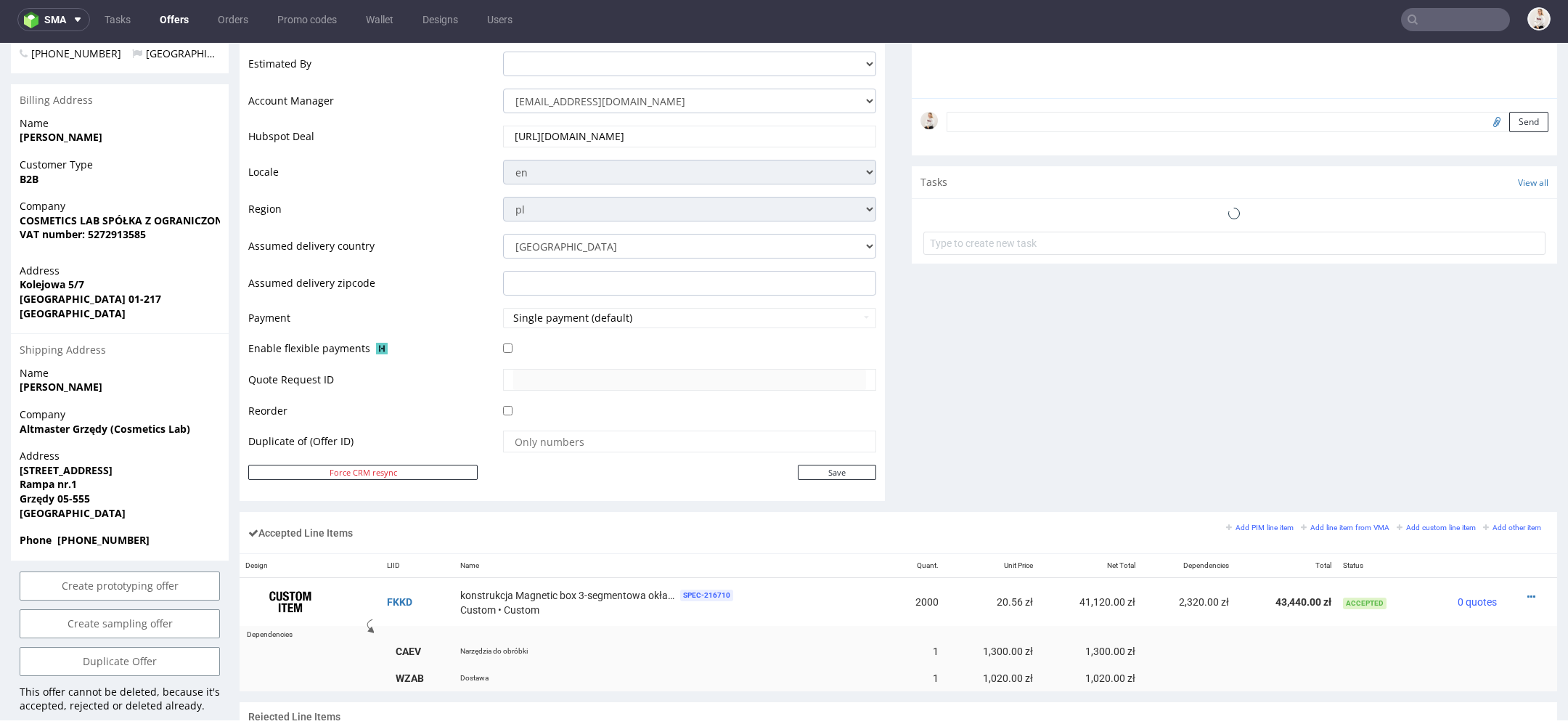
scroll to position [441, 0]
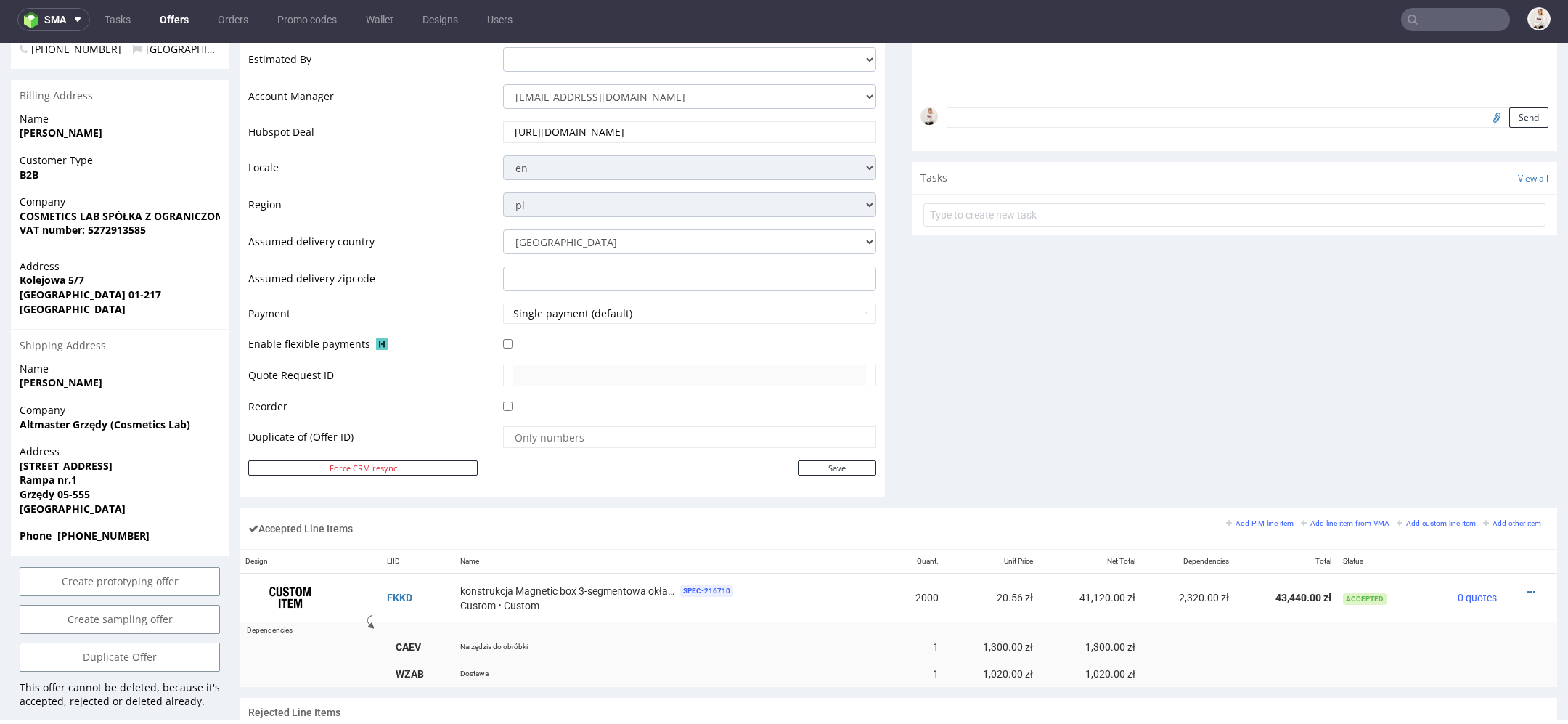
click at [607, 299] on td at bounding box center [687, 284] width 377 height 37
click at [607, 310] on button "Single payment (default)" at bounding box center [690, 314] width 374 height 21
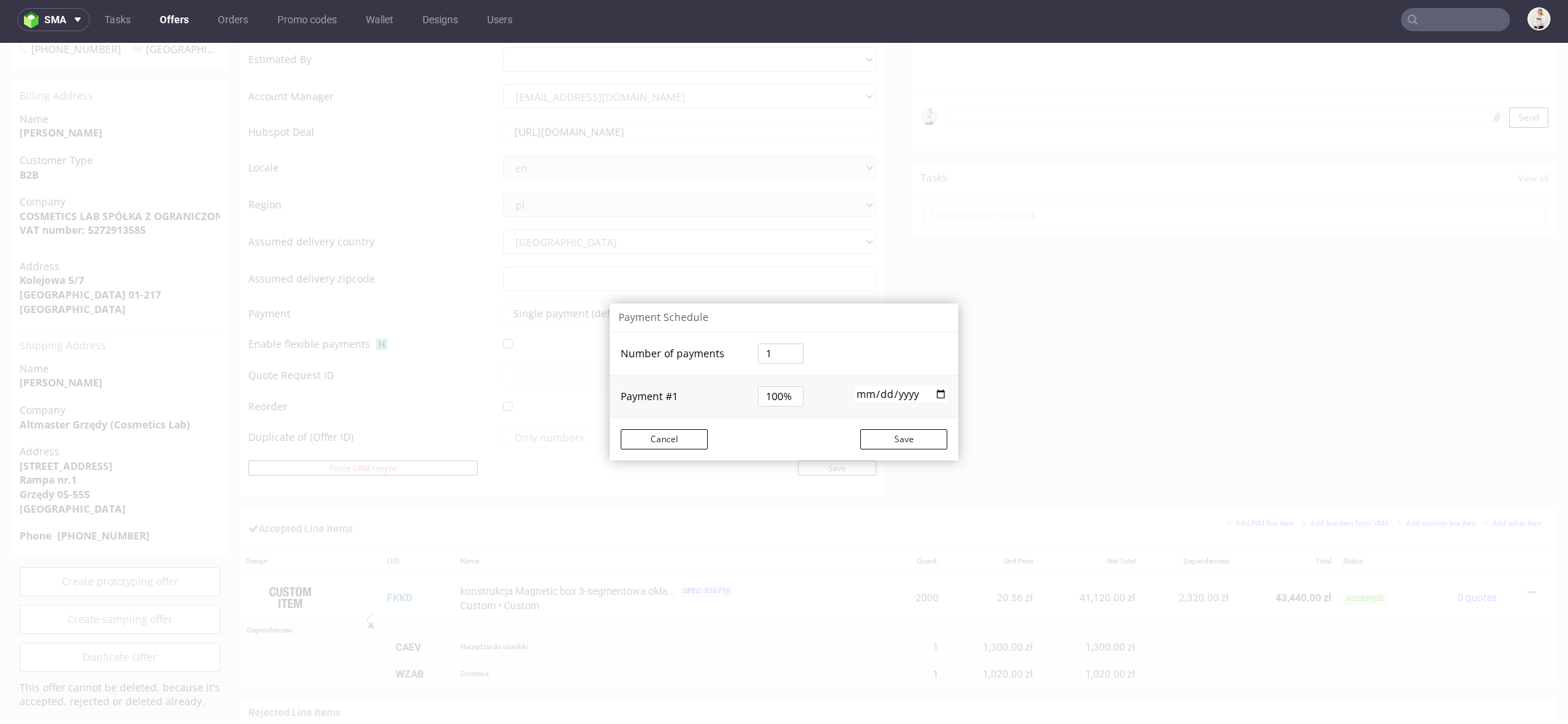
click at [935, 394] on input "2025-10-13" at bounding box center [901, 394] width 92 height 16
click at [929, 393] on input "2025-11-25" at bounding box center [901, 394] width 92 height 16
type input "2025-11-15"
click at [893, 440] on button "Save" at bounding box center [903, 439] width 87 height 21
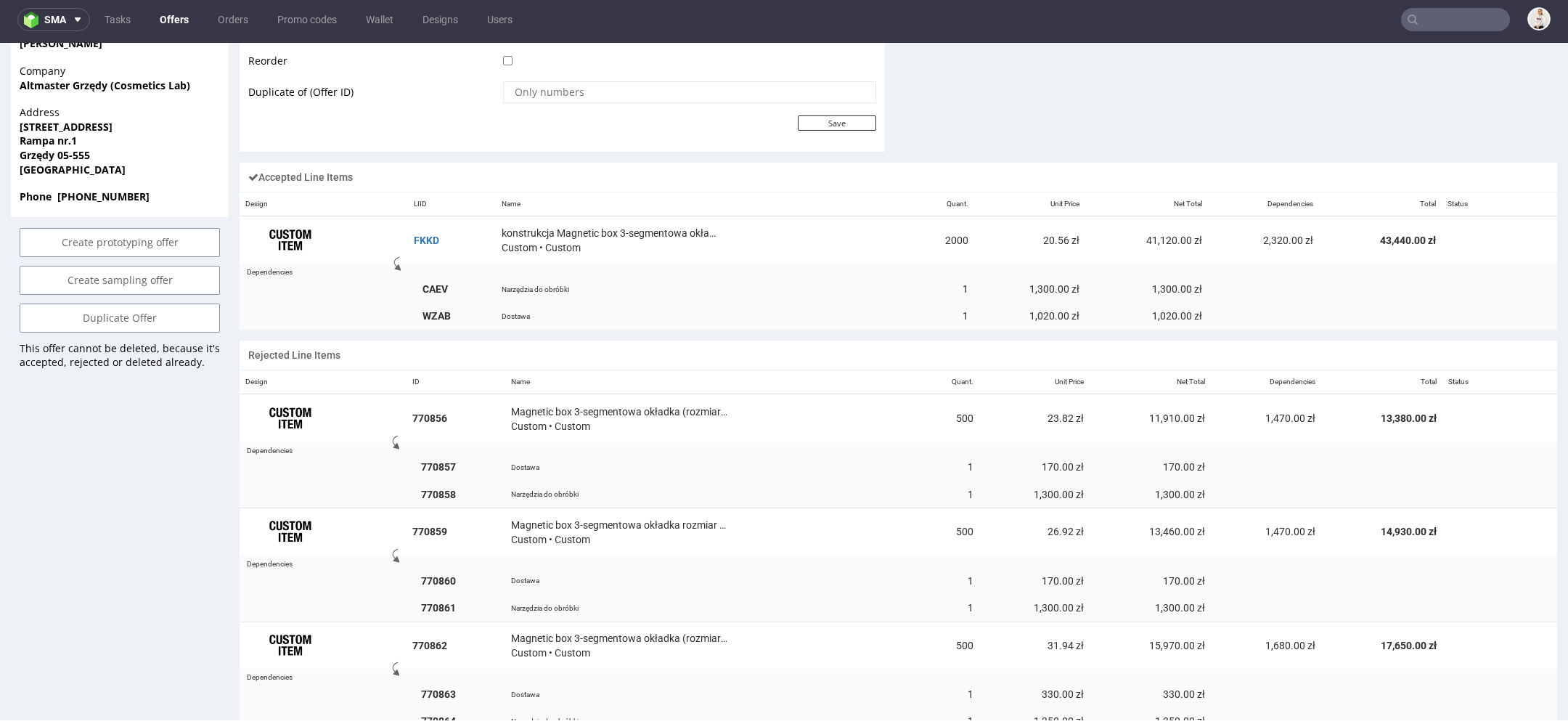
scroll to position [776, 0]
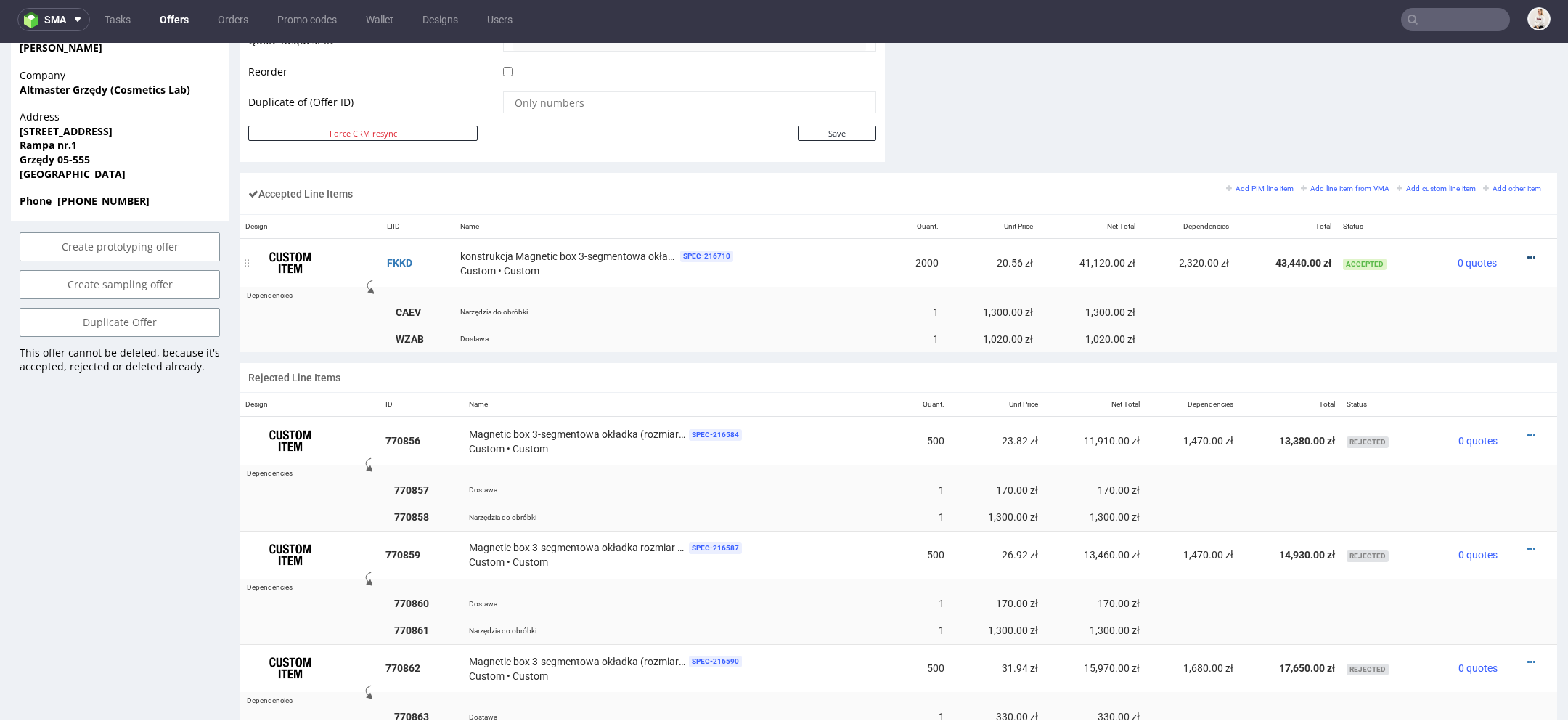
click at [1528, 253] on icon at bounding box center [1532, 258] width 8 height 10
click at [1459, 120] on span "Edit item price" at bounding box center [1472, 120] width 104 height 15
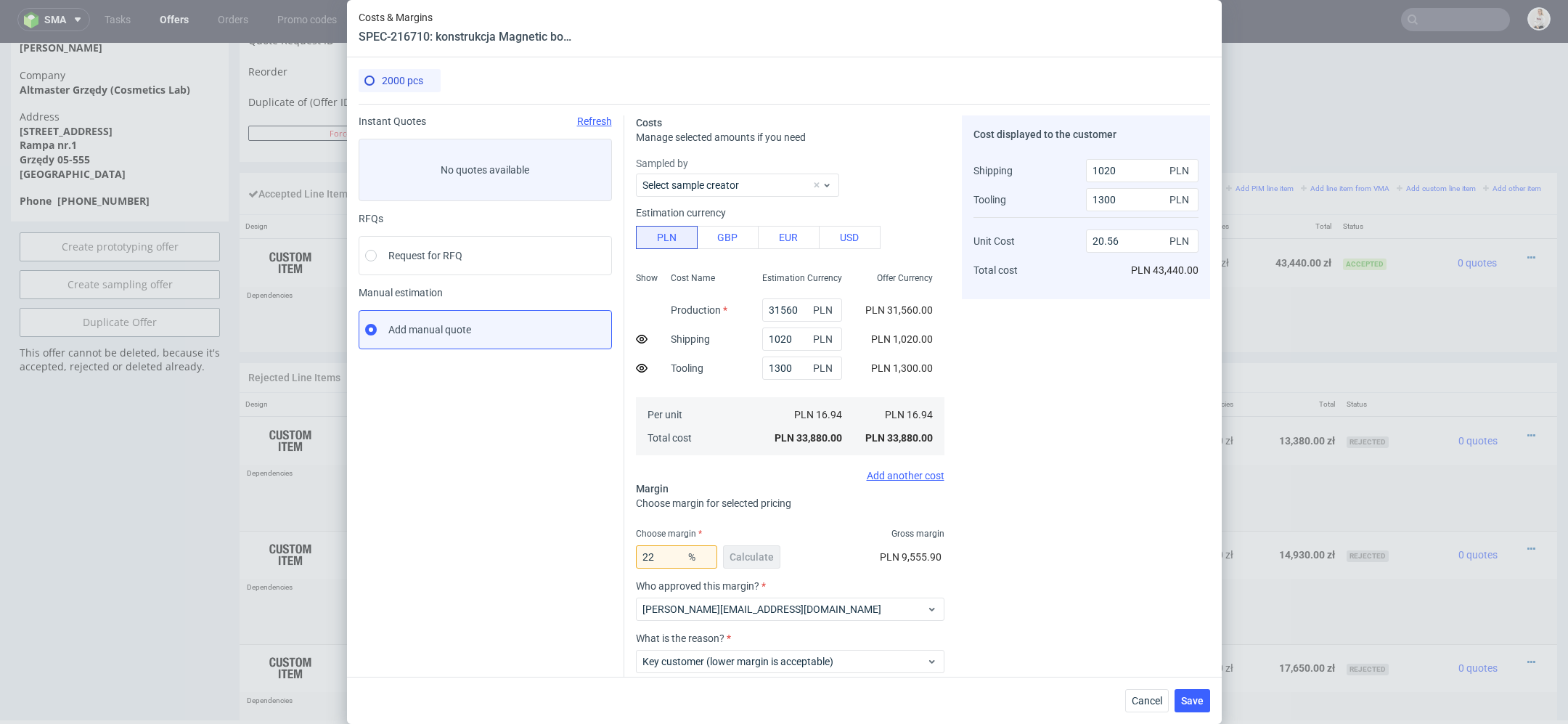
click at [646, 363] on icon at bounding box center [642, 369] width 12 height 12
click at [641, 368] on use at bounding box center [642, 368] width 12 height 10
type input "20.56"
drag, startPoint x: 1131, startPoint y: 171, endPoint x: 957, endPoint y: 171, distance: 174.0
click at [957, 171] on div "Costs Manage selected amounts if you need Sampled by Select sample creator Esti…" at bounding box center [917, 428] width 586 height 648
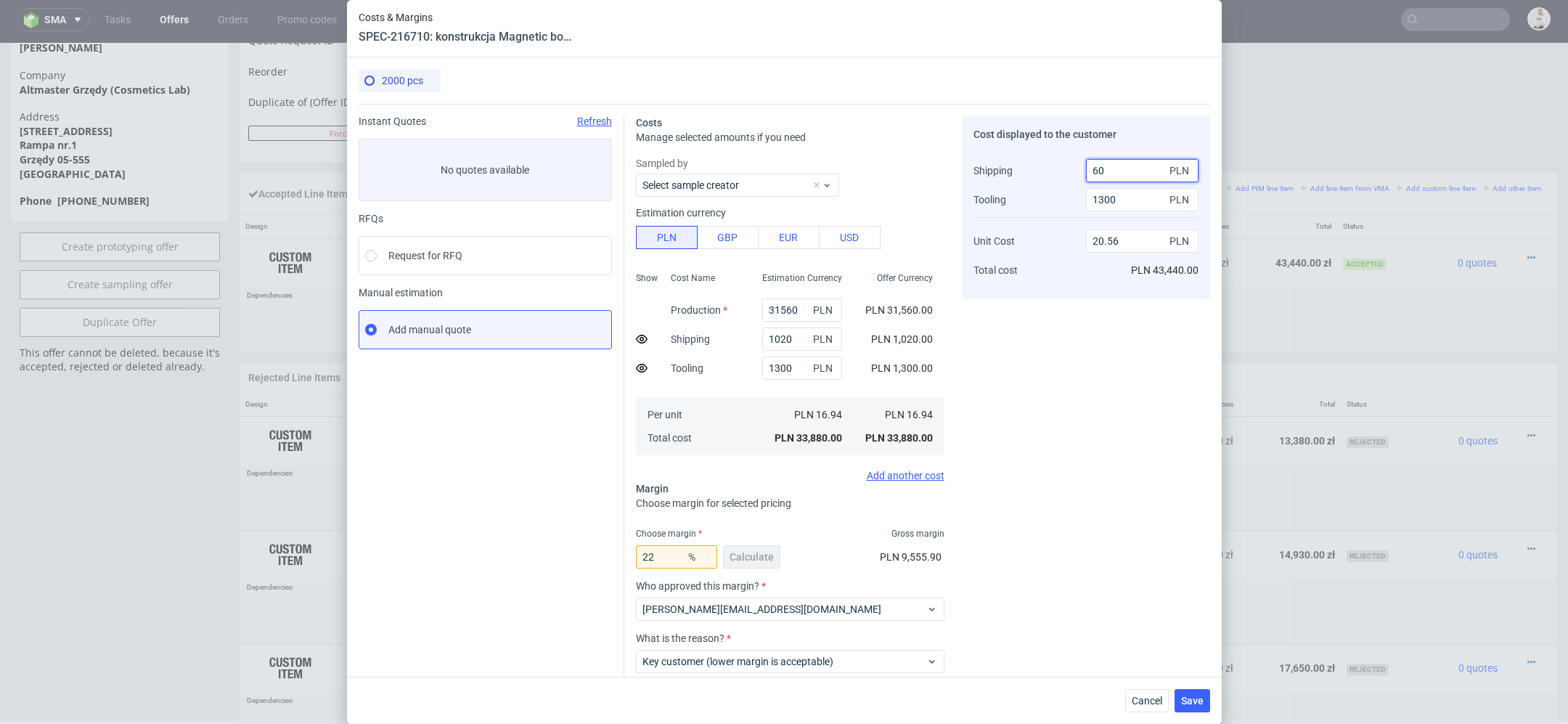
type input "600"
type input "20.77"
type input "600"
click at [1048, 496] on div "Cost displayed to the customer Shipping Tooling Unit Cost Total cost 600 PLN 13…" at bounding box center [1086, 433] width 249 height 636
click at [1144, 699] on span "Cancel" at bounding box center [1146, 700] width 30 height 10
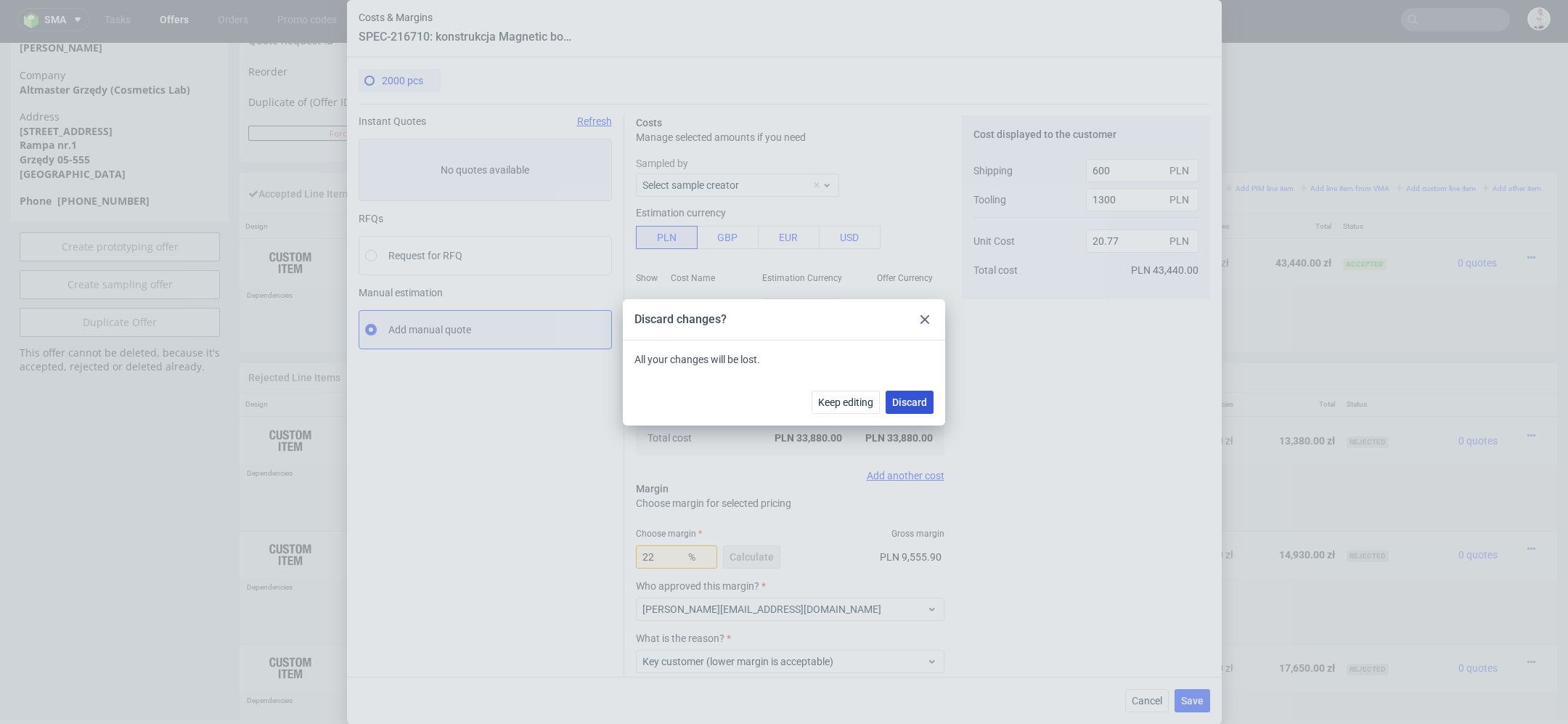
click at [895, 407] on span "Discard" at bounding box center [909, 402] width 34 height 10
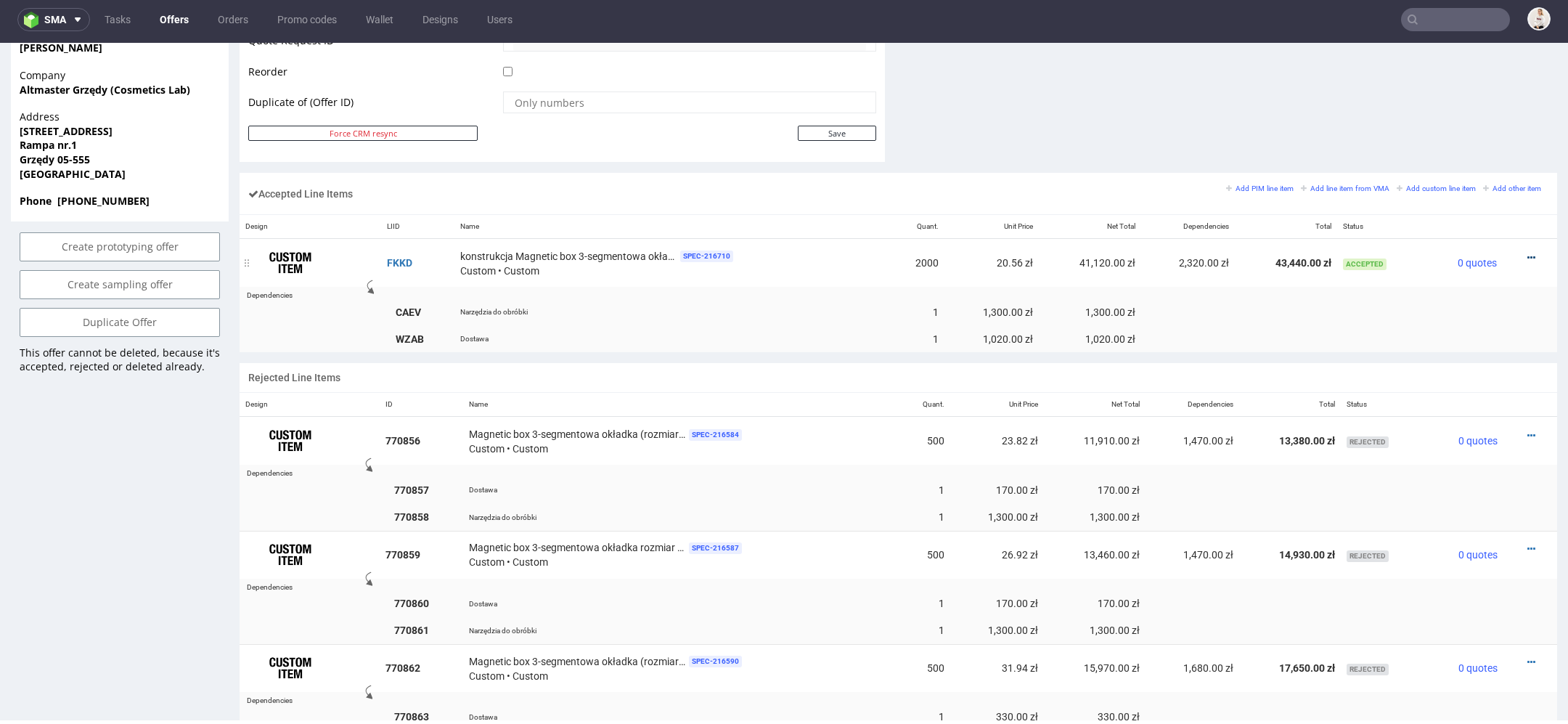
click at [1528, 253] on icon at bounding box center [1532, 258] width 8 height 10
click at [1451, 117] on span "Edit item price" at bounding box center [1472, 120] width 104 height 15
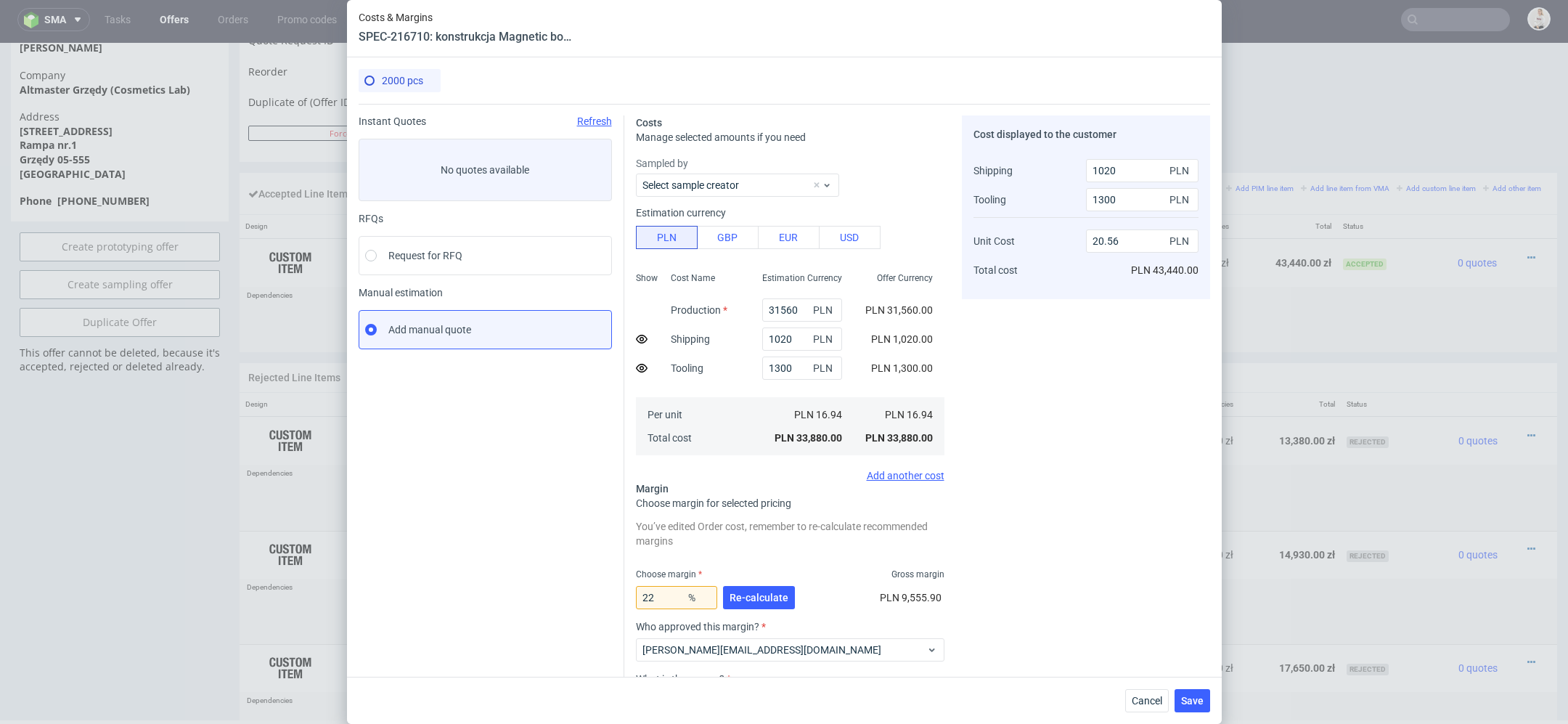
click at [1044, 470] on div "Cost displayed to the customer Shipping Tooling Unit Cost Total cost 1020 PLN 1…" at bounding box center [1086, 453] width 249 height 677
click at [1150, 696] on span "Cancel" at bounding box center [1146, 700] width 30 height 10
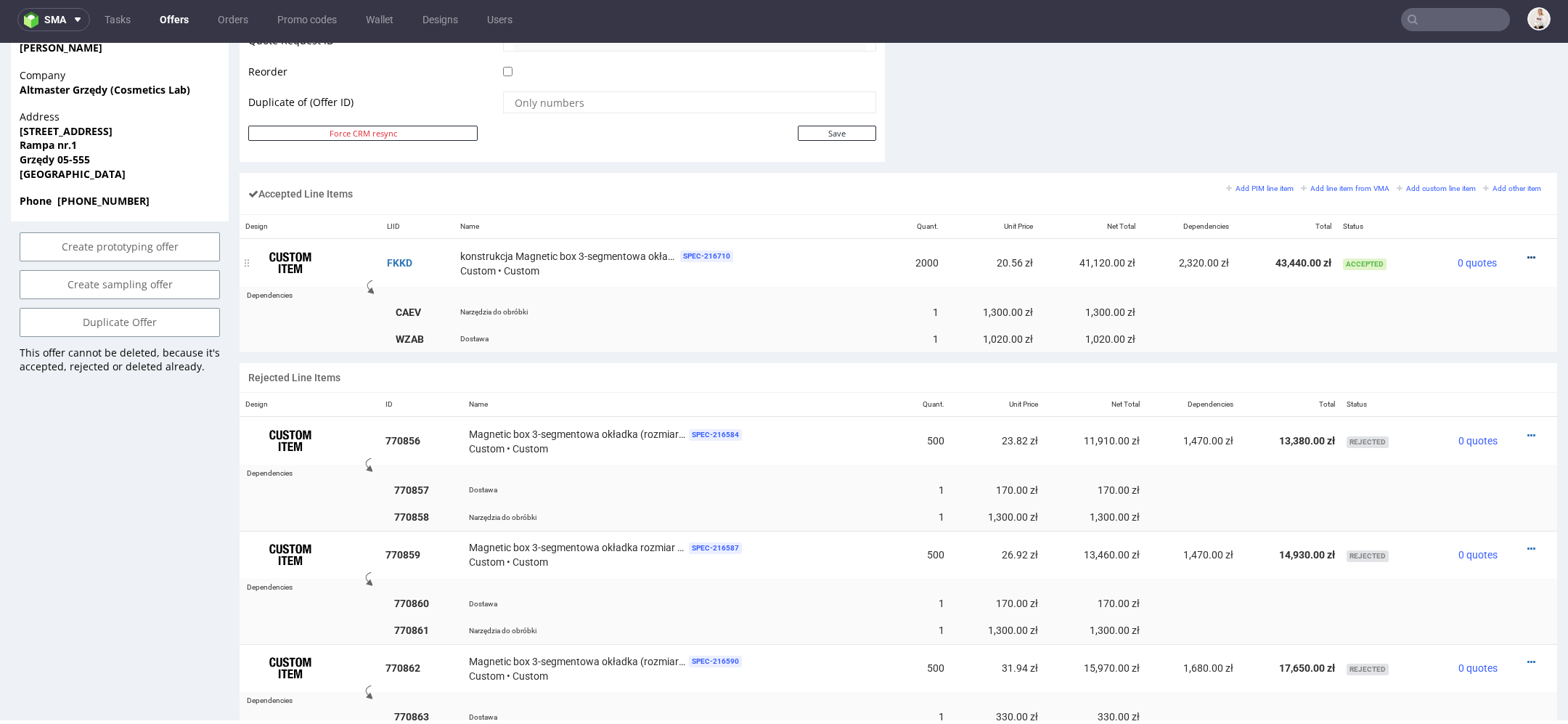
click at [1528, 253] on icon at bounding box center [1532, 258] width 8 height 10
click at [1459, 118] on span "Edit item price" at bounding box center [1472, 120] width 104 height 15
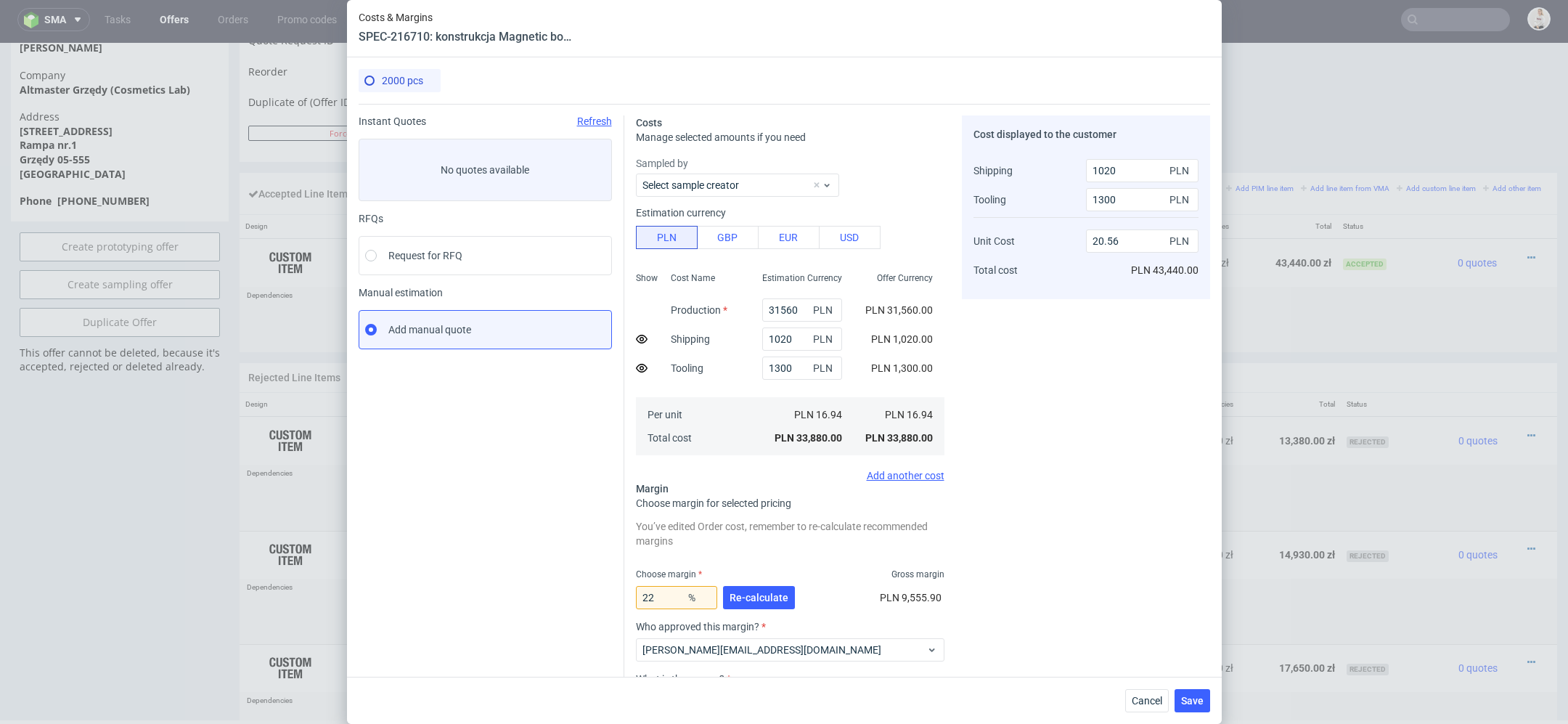
click at [639, 337] on icon at bounding box center [642, 339] width 12 height 12
click at [639, 340] on icon at bounding box center [642, 339] width 12 height 12
type input "20.56"
click at [1097, 495] on div "Cost displayed to the customer Shipping Tooling Unit Cost Total cost 1020 PLN 1…" at bounding box center [1086, 453] width 249 height 677
click at [1156, 698] on span "Cancel" at bounding box center [1146, 700] width 30 height 10
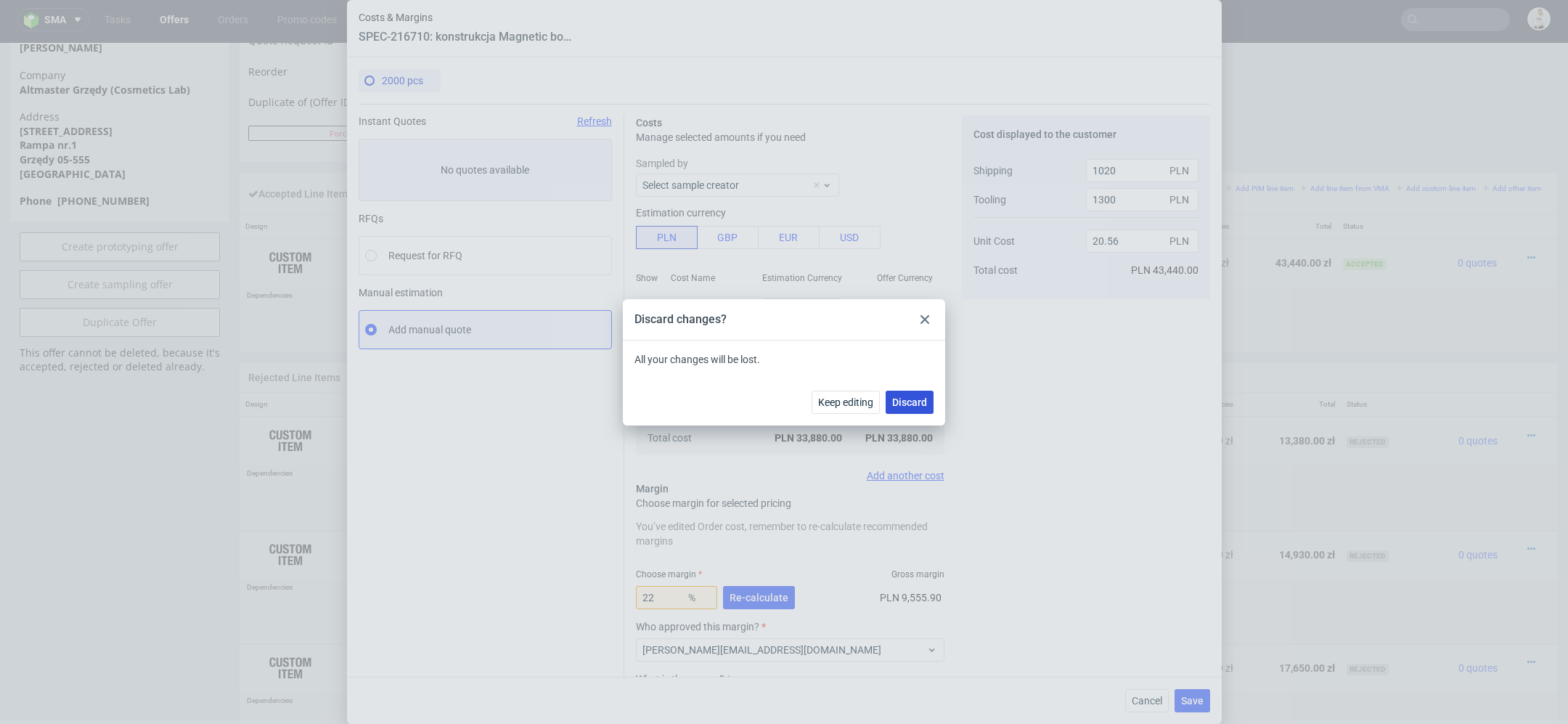
click at [923, 400] on span "Discard" at bounding box center [909, 402] width 34 height 10
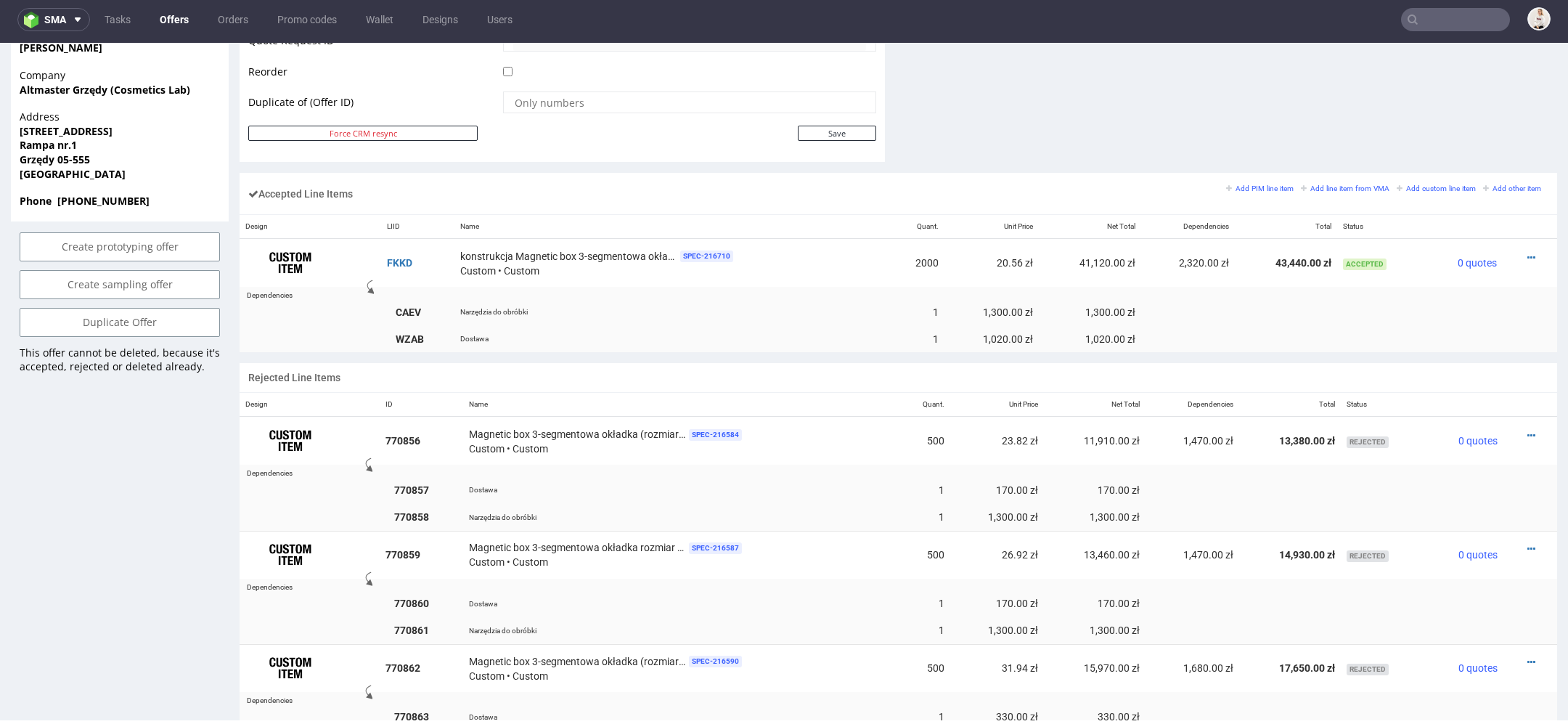
click at [1224, 363] on div "Rejected Line Items" at bounding box center [899, 378] width 1317 height 30
click at [1528, 253] on icon at bounding box center [1532, 258] width 8 height 10
click at [1439, 121] on span "Edit item price" at bounding box center [1472, 120] width 104 height 15
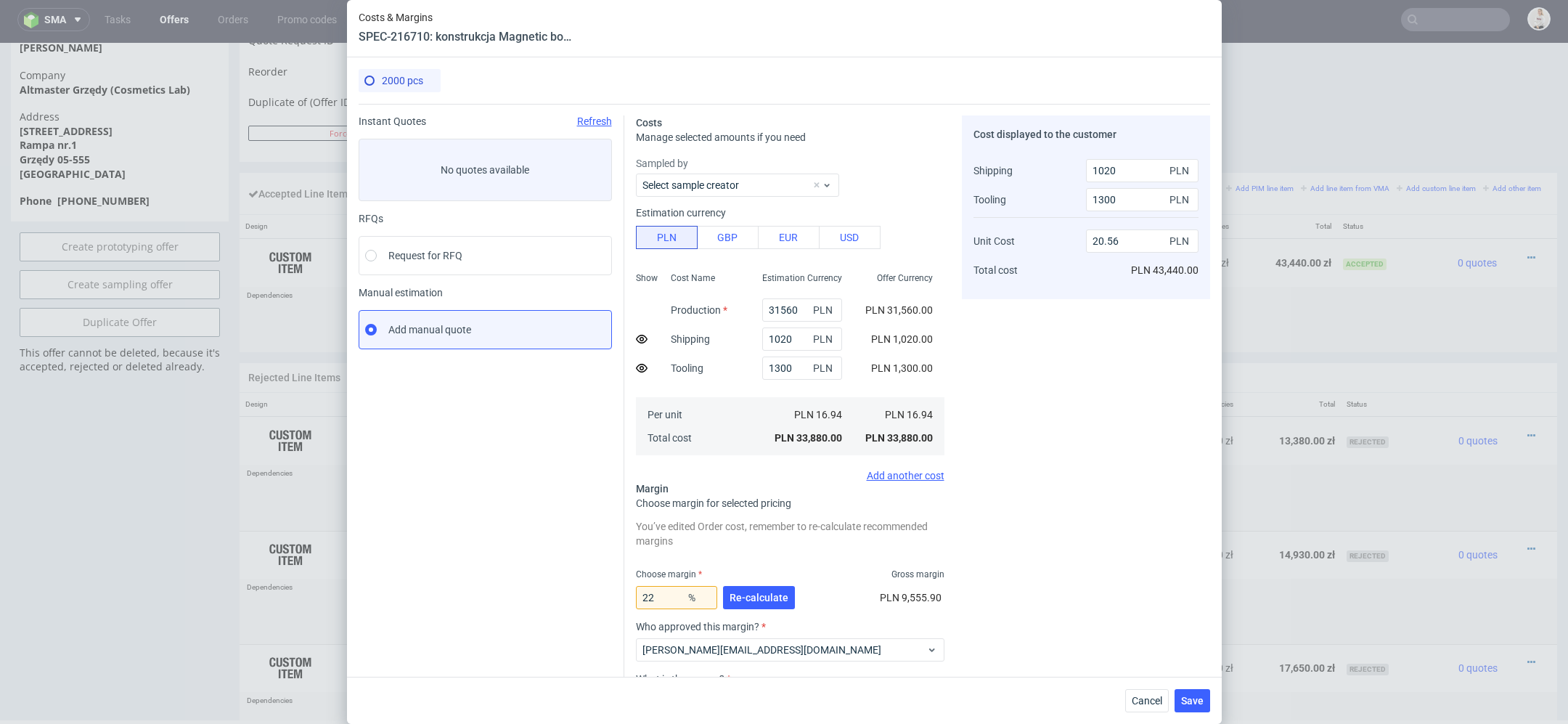
click at [1031, 482] on div "Cost displayed to the customer Shipping Tooling Unit Cost Total cost 1020 PLN 1…" at bounding box center [1086, 453] width 249 height 677
click at [1050, 516] on div "Cost displayed to the customer Shipping Tooling Unit Cost Total cost 1020 PLN 1…" at bounding box center [1086, 453] width 249 height 677
click at [638, 340] on icon at bounding box center [642, 339] width 12 height 12
type input "21.07"
drag, startPoint x: 797, startPoint y: 342, endPoint x: 613, endPoint y: 342, distance: 184.0
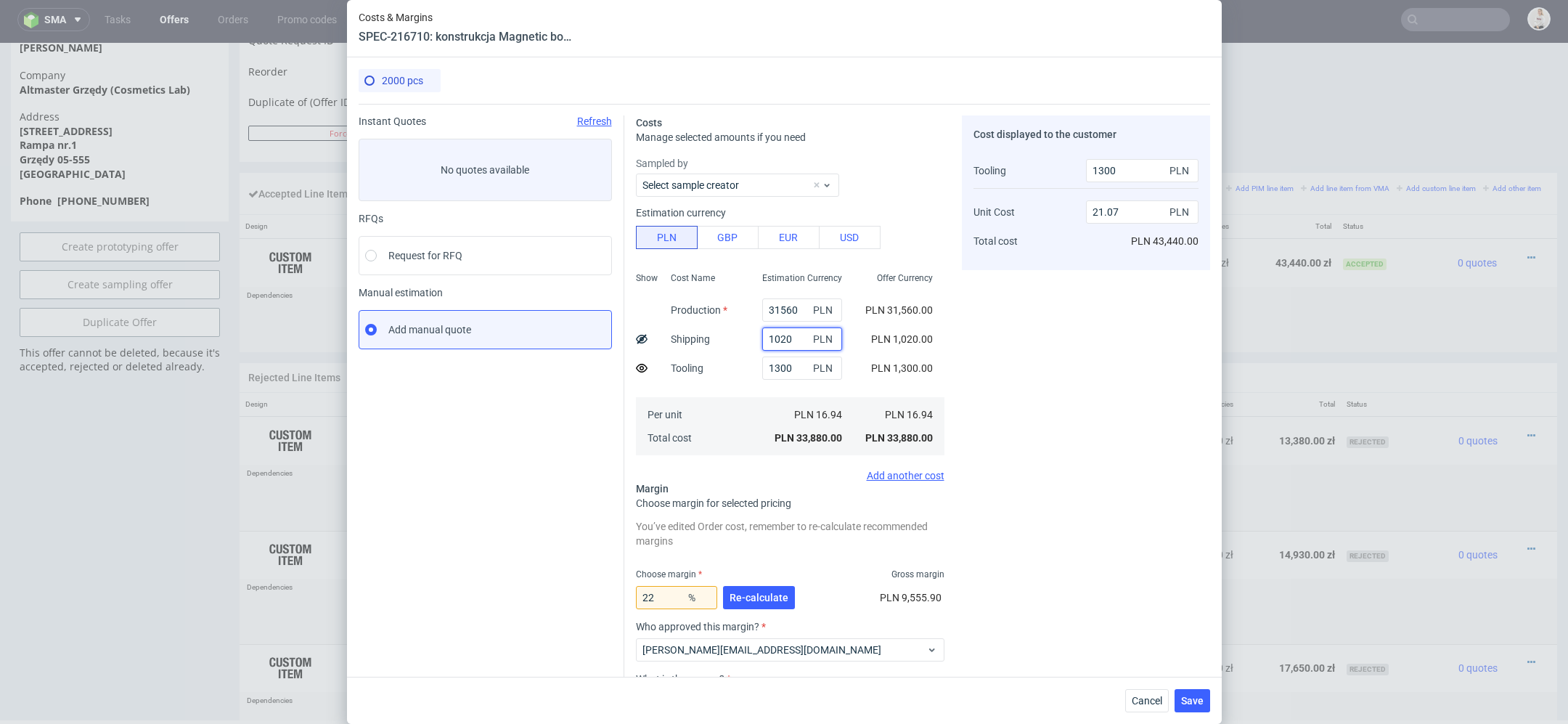
click at [613, 342] on div "Instant Quotes Refresh No quotes available RFQs Request for RFQ Manual estimati…" at bounding box center [784, 449] width 851 height 689
type input "6"
type input "20.41"
type input "690"
type input "20.86"
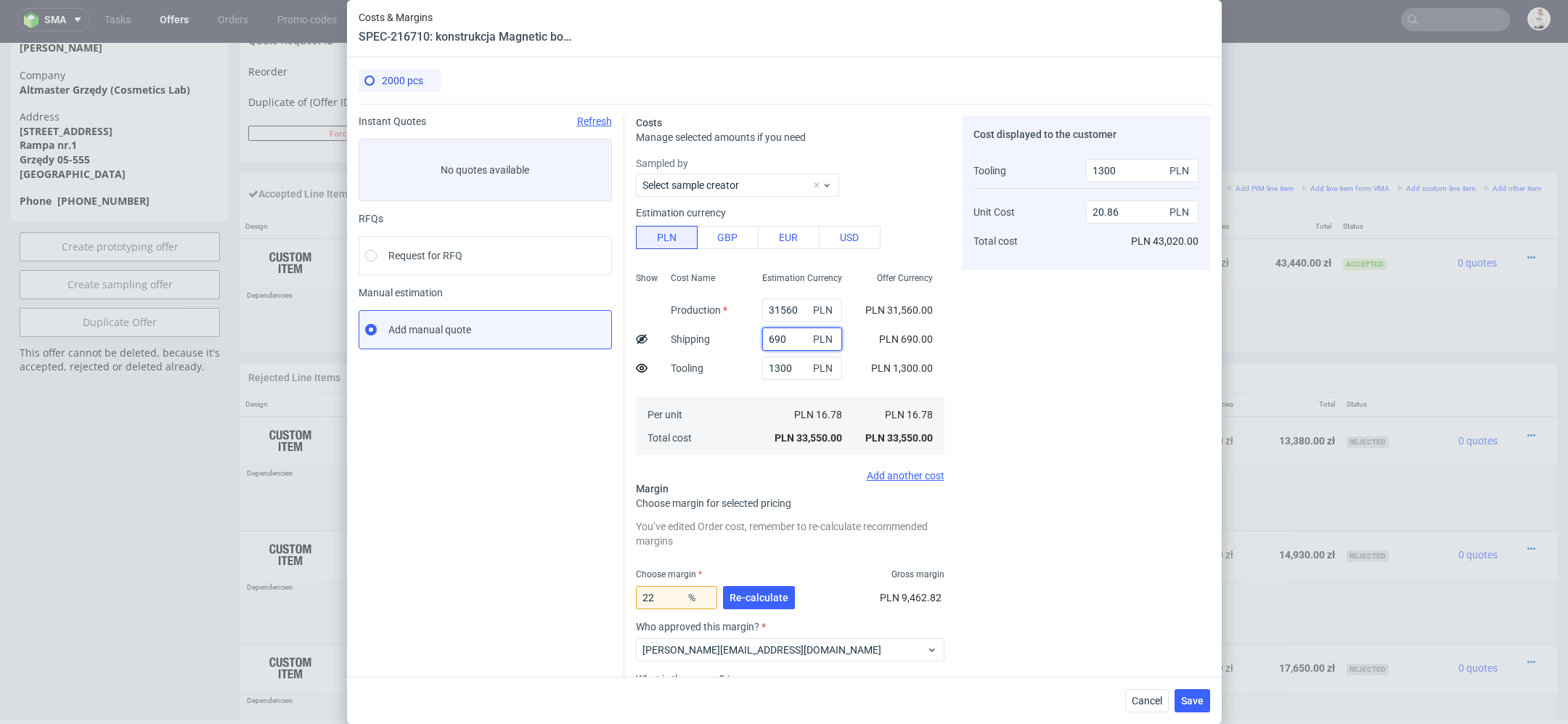
type input "690"
click at [1073, 348] on div "Cost displayed to the customer Tooling Unit Cost Total cost 1300 PLN 20.86 PLN …" at bounding box center [1086, 453] width 249 height 677
click at [665, 597] on input "22" at bounding box center [676, 598] width 82 height 24
type input "24"
type input "21.43"
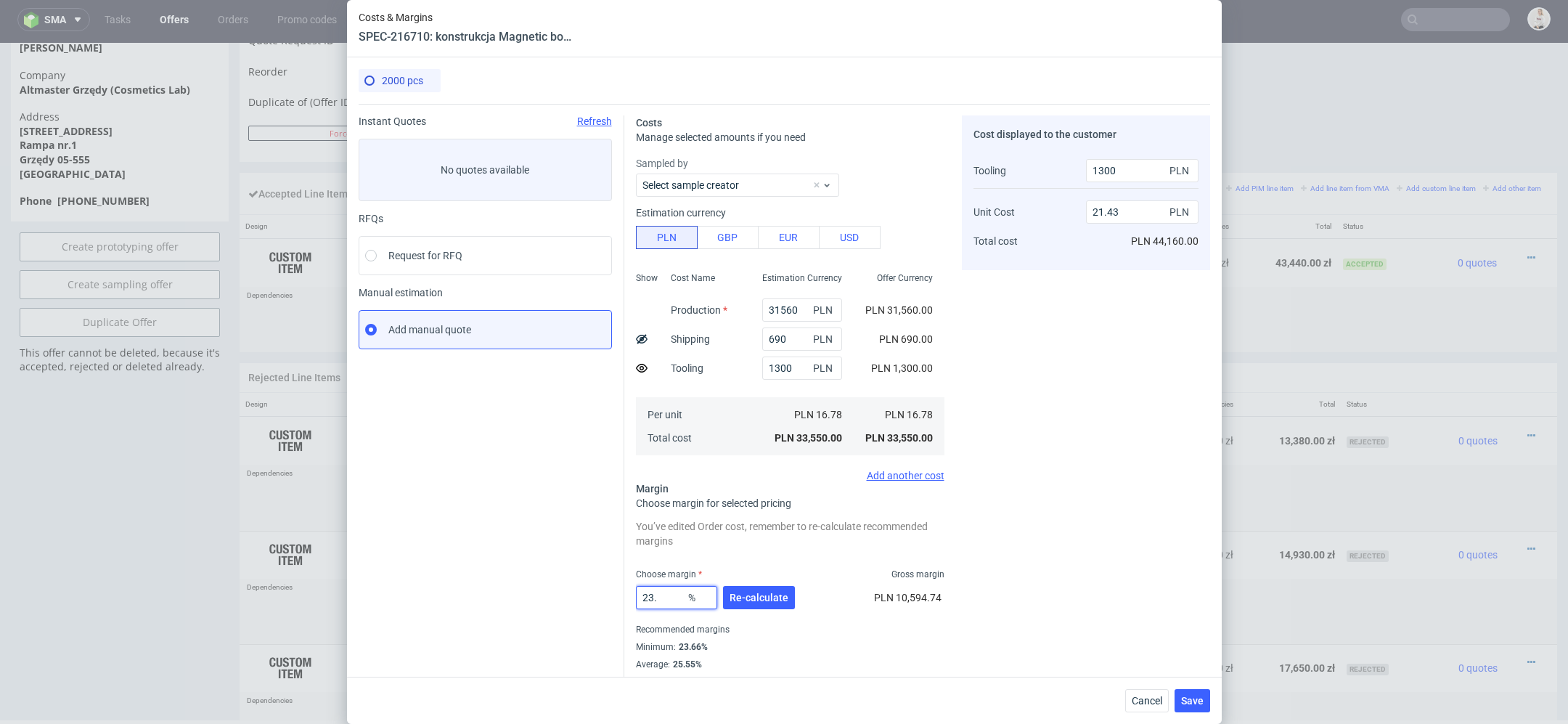
type input "23"
type input "21.14"
type input "233"
type input "-13.26"
type input "23."
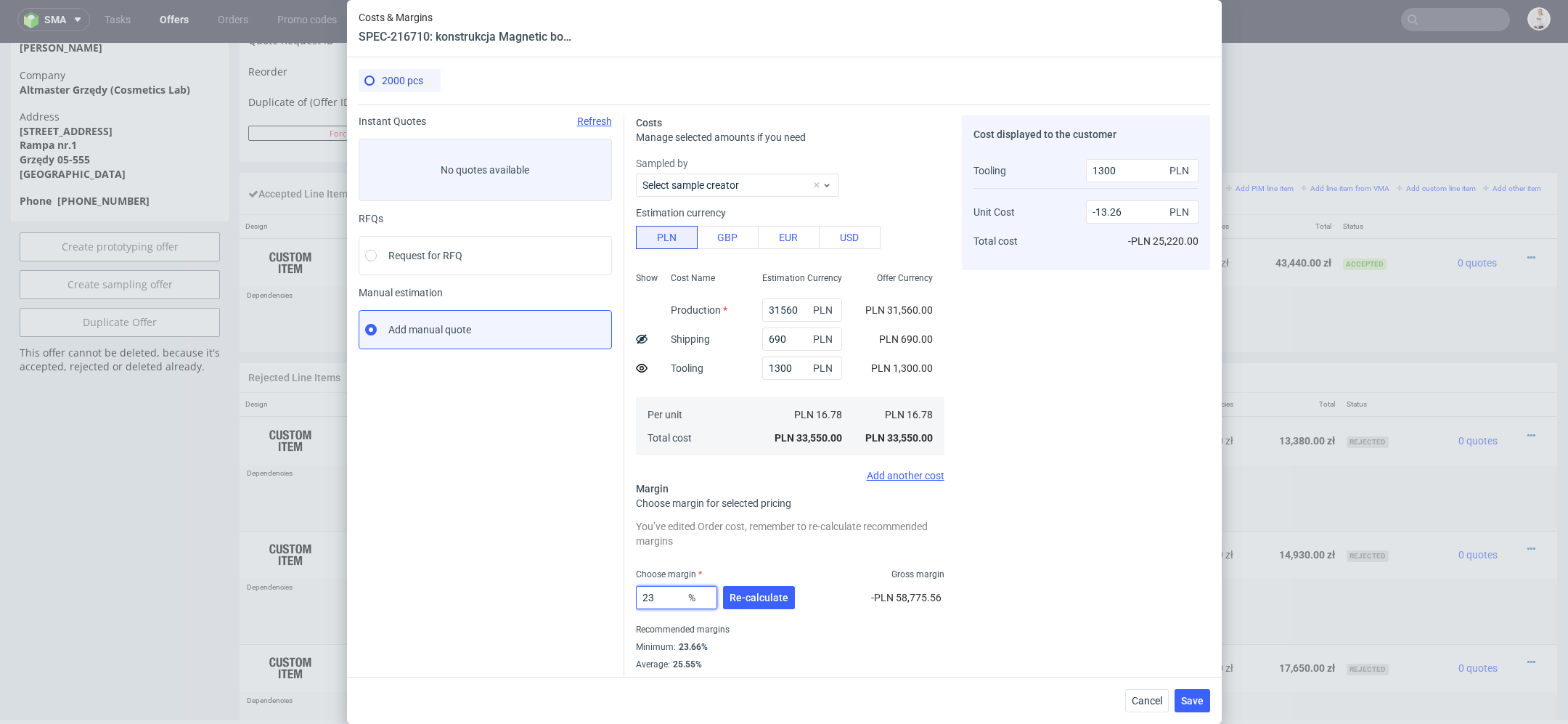
type input "21.14"
type input "23.3"
type input "21.23"
type input "23.2"
type input "21.2"
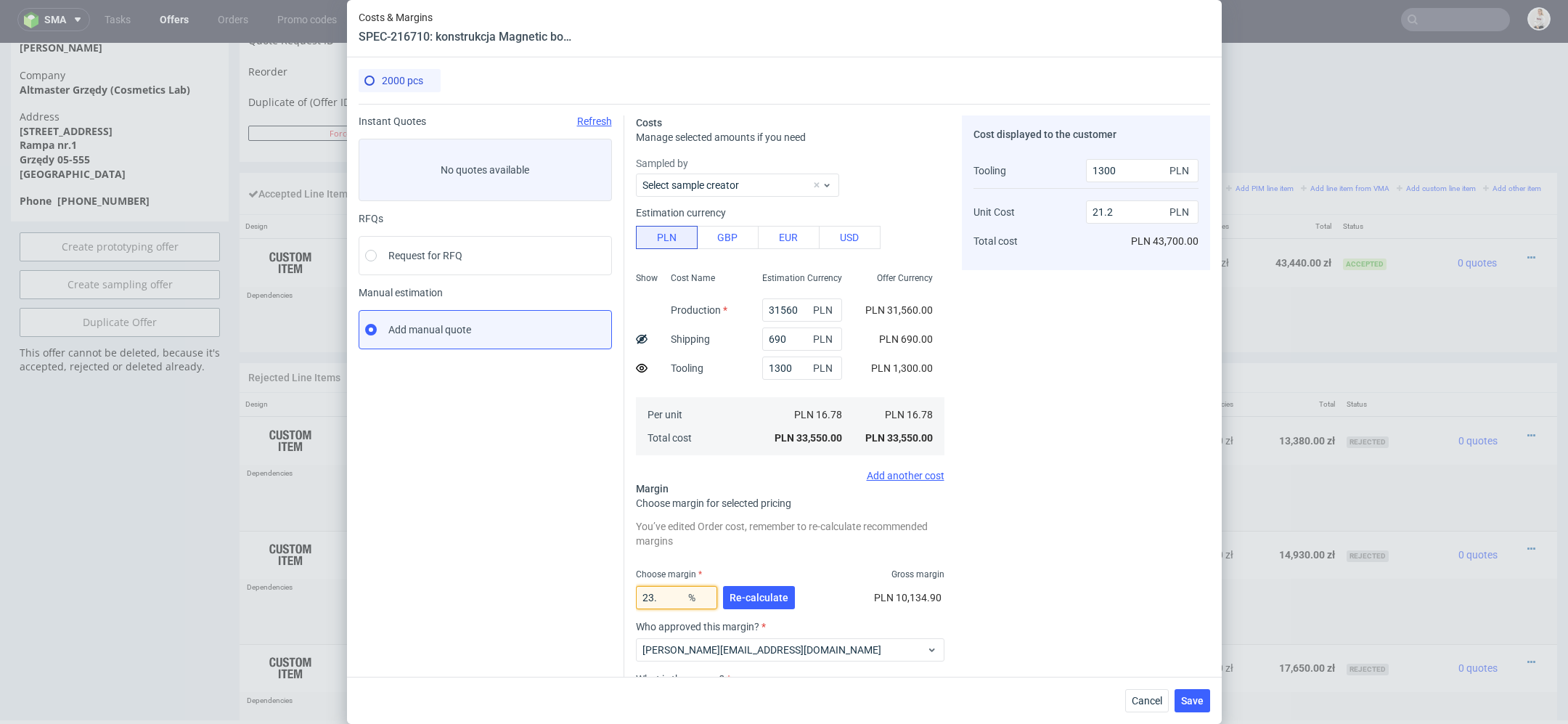
type input "23.1"
type input "21.17"
type input "23"
type input "21.14"
type input "2"
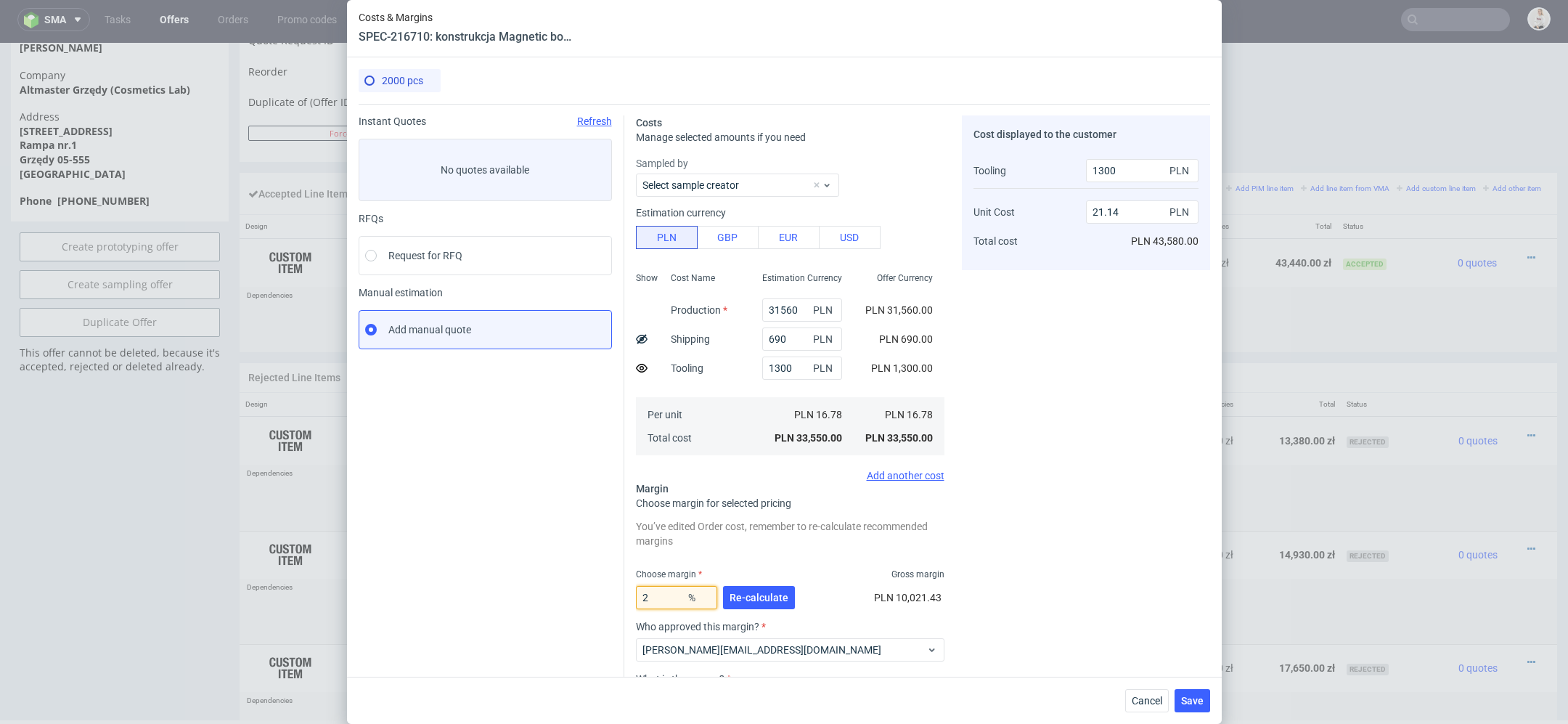
type input "16.47"
type input "229"
type input "-13.65"
type input "229"
type input "-13.65"
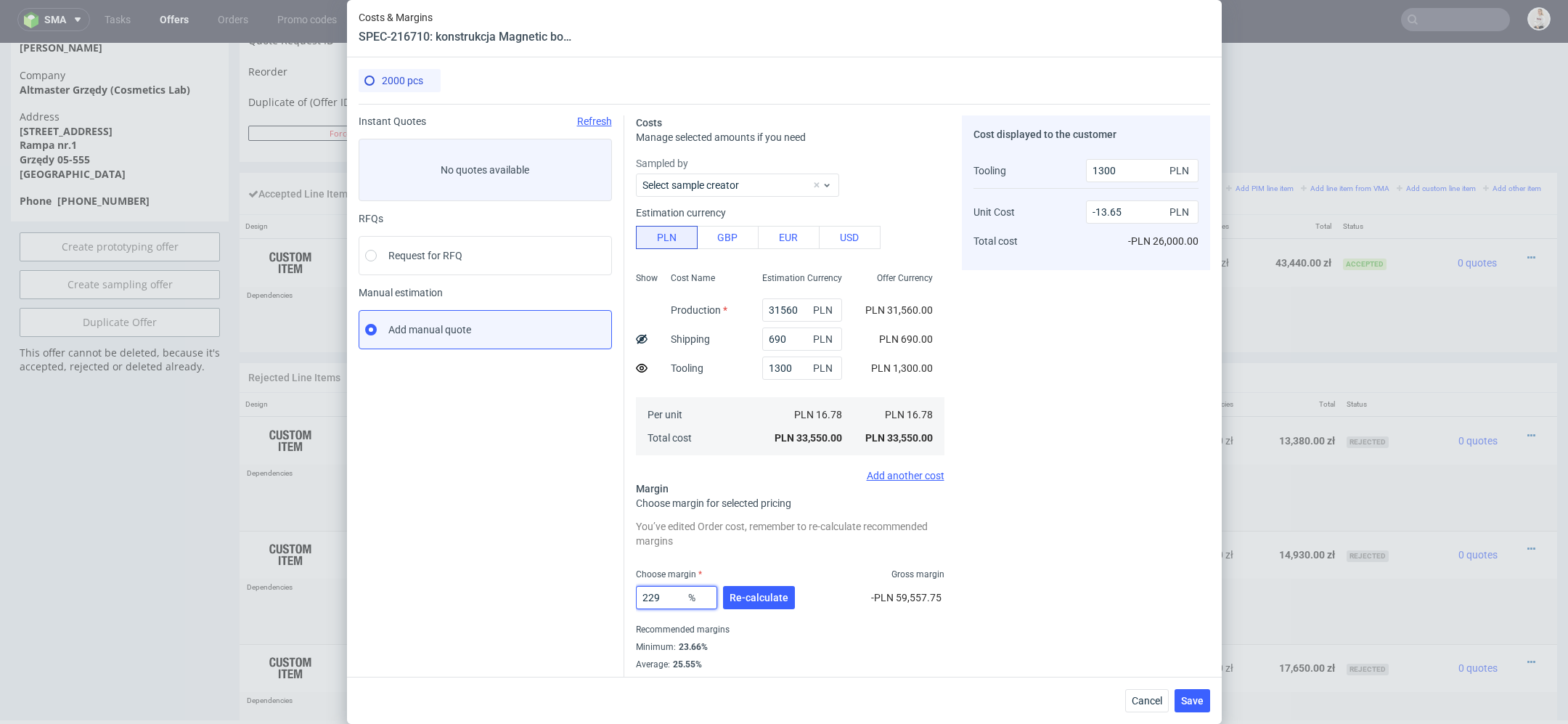
type input "22"
type input "20.86"
type input "22.9"
type input "21.11"
type input "22.8"
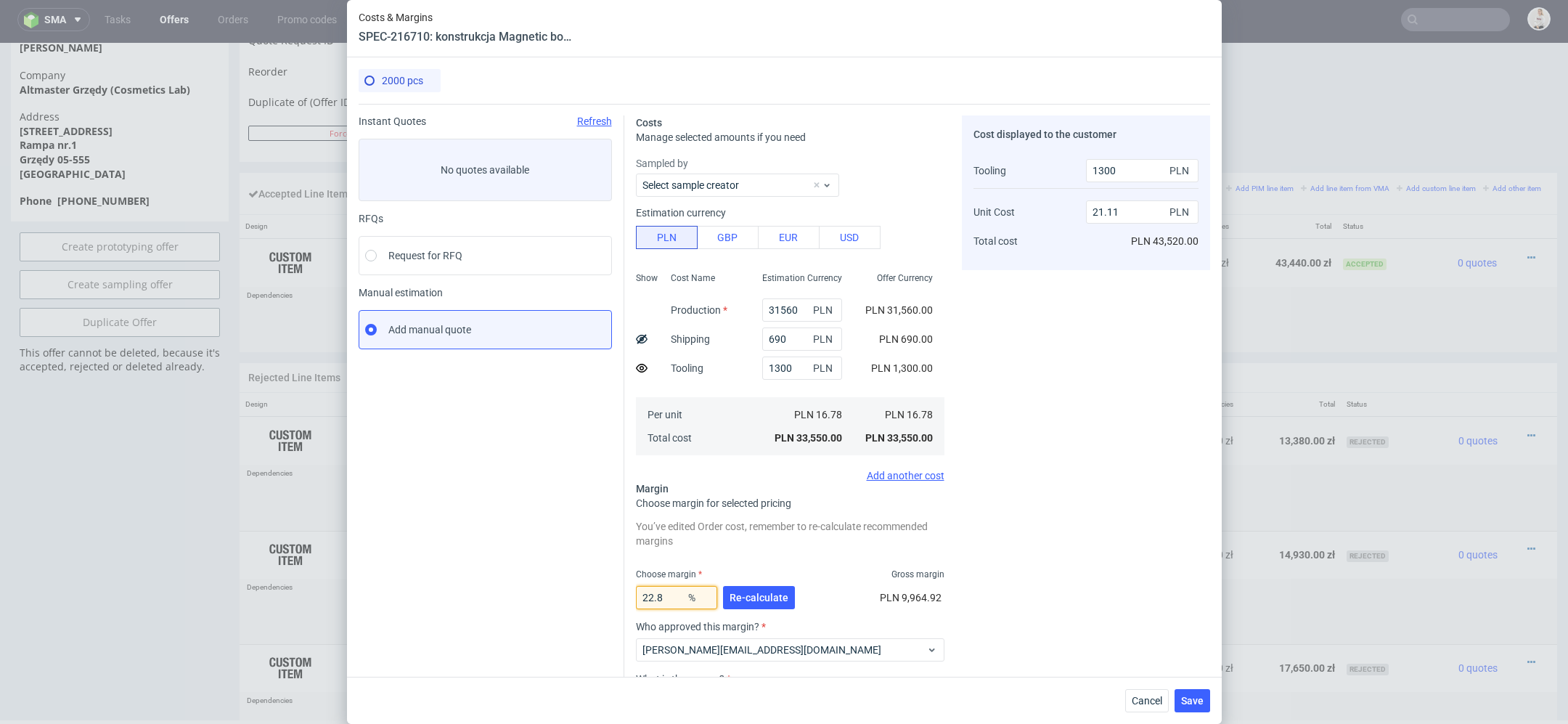
type input "21.08"
type input "22.7"
type input "21.06"
type input "22.77"
type input "21.08"
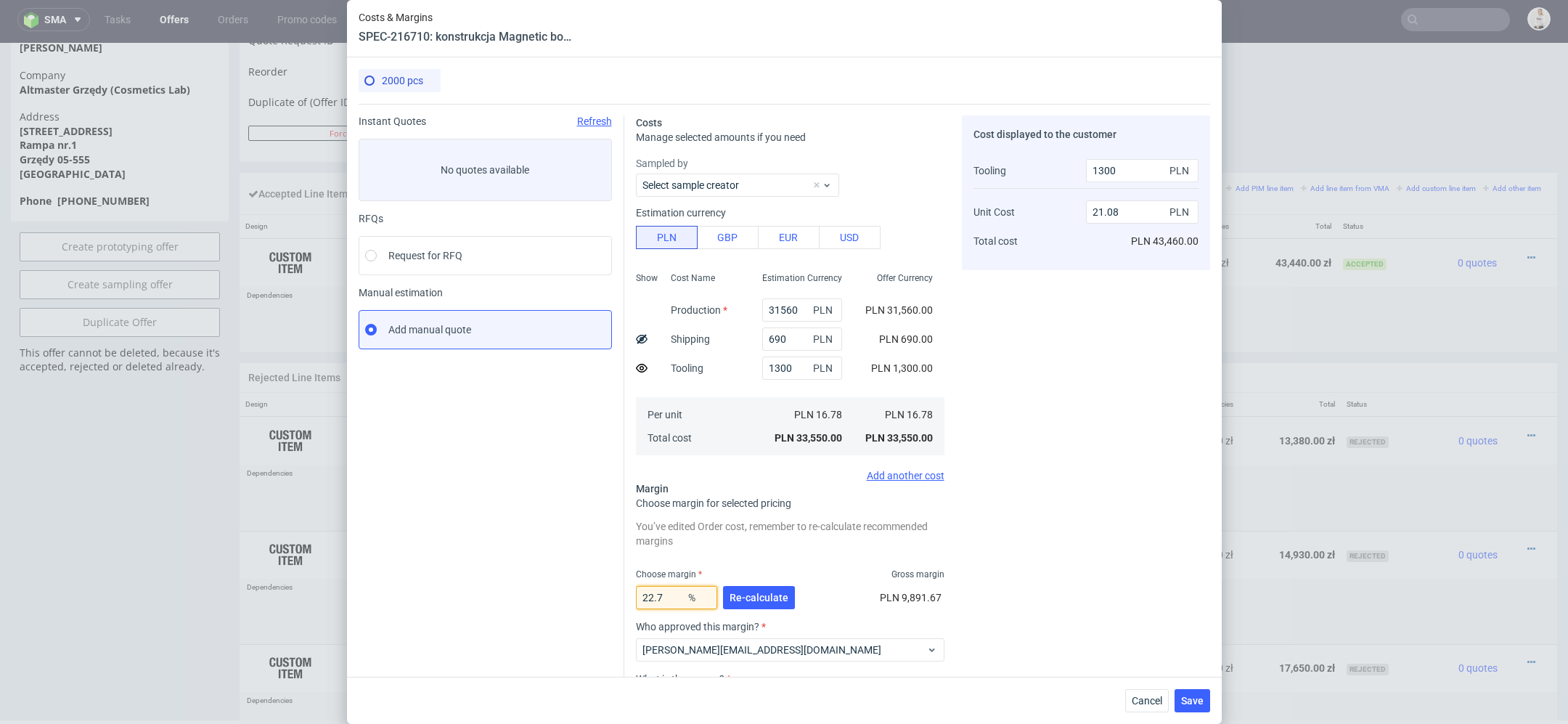
type input "22.75"
type input "21.07"
type input "22.76"
click at [779, 598] on span "Re-calculate" at bounding box center [759, 598] width 59 height 10
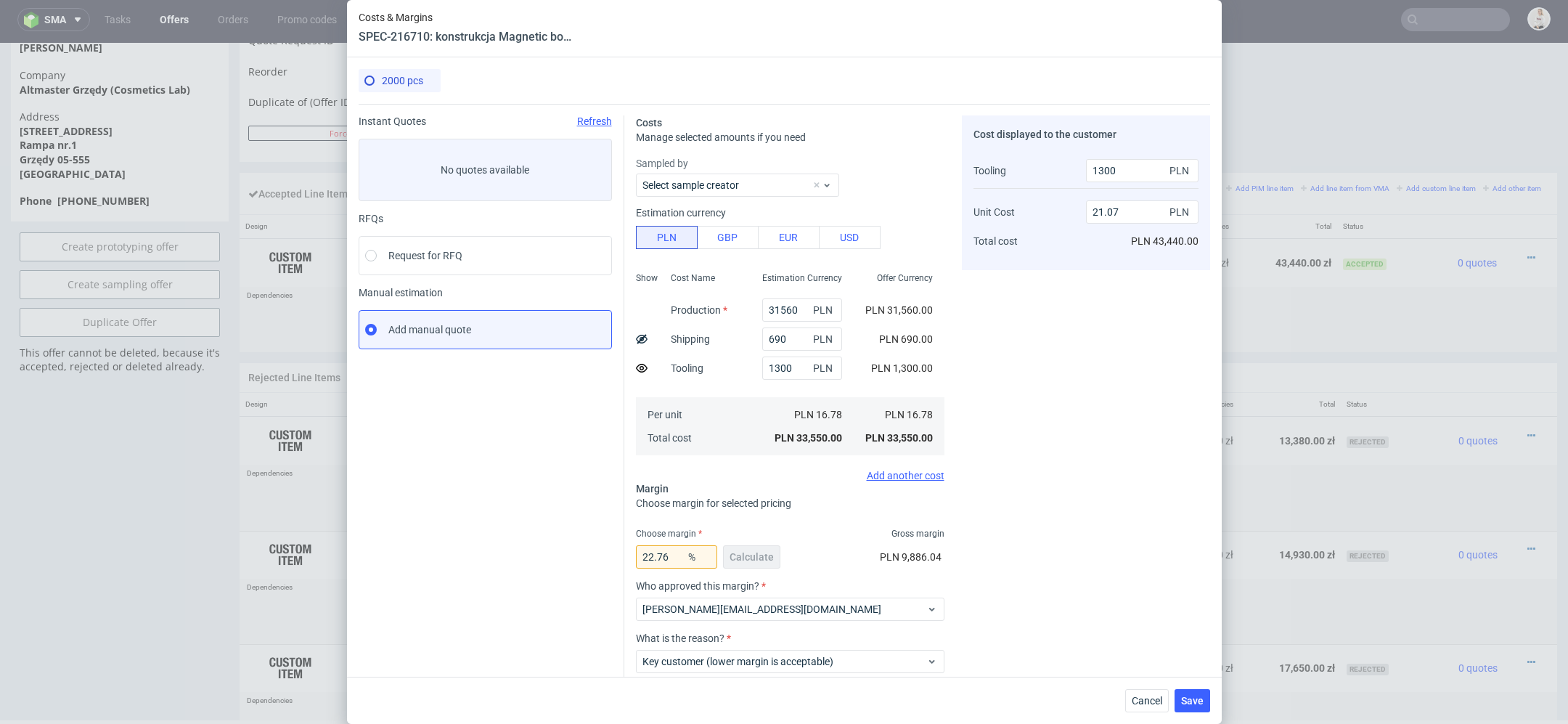
click at [1021, 530] on div "Cost displayed to the customer Tooling Unit Cost Total cost 1300 PLN 21.07 PLN …" at bounding box center [1086, 433] width 249 height 636
click at [1196, 695] on span "Save" at bounding box center [1192, 700] width 23 height 10
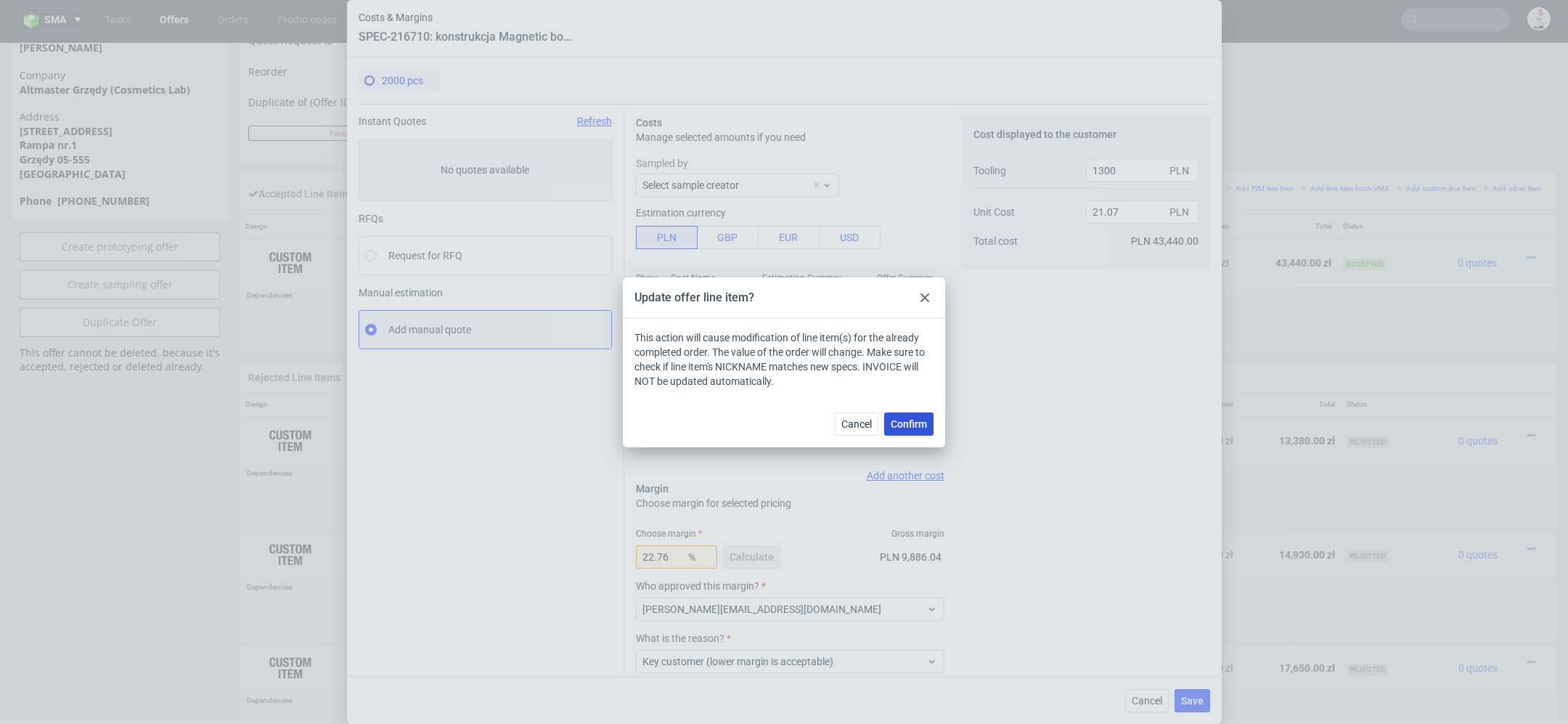
click at [909, 421] on span "Confirm" at bounding box center [908, 424] width 36 height 10
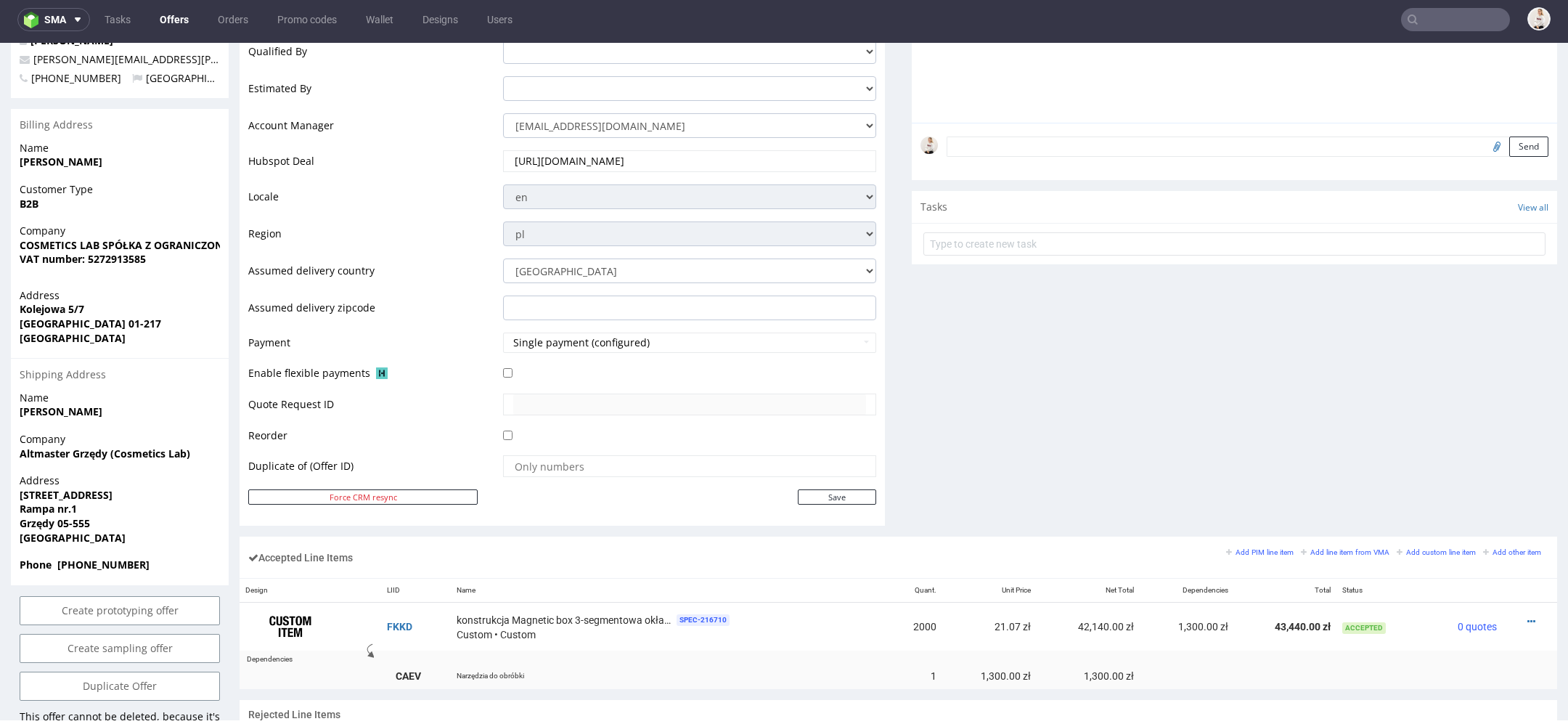
scroll to position [436, 0]
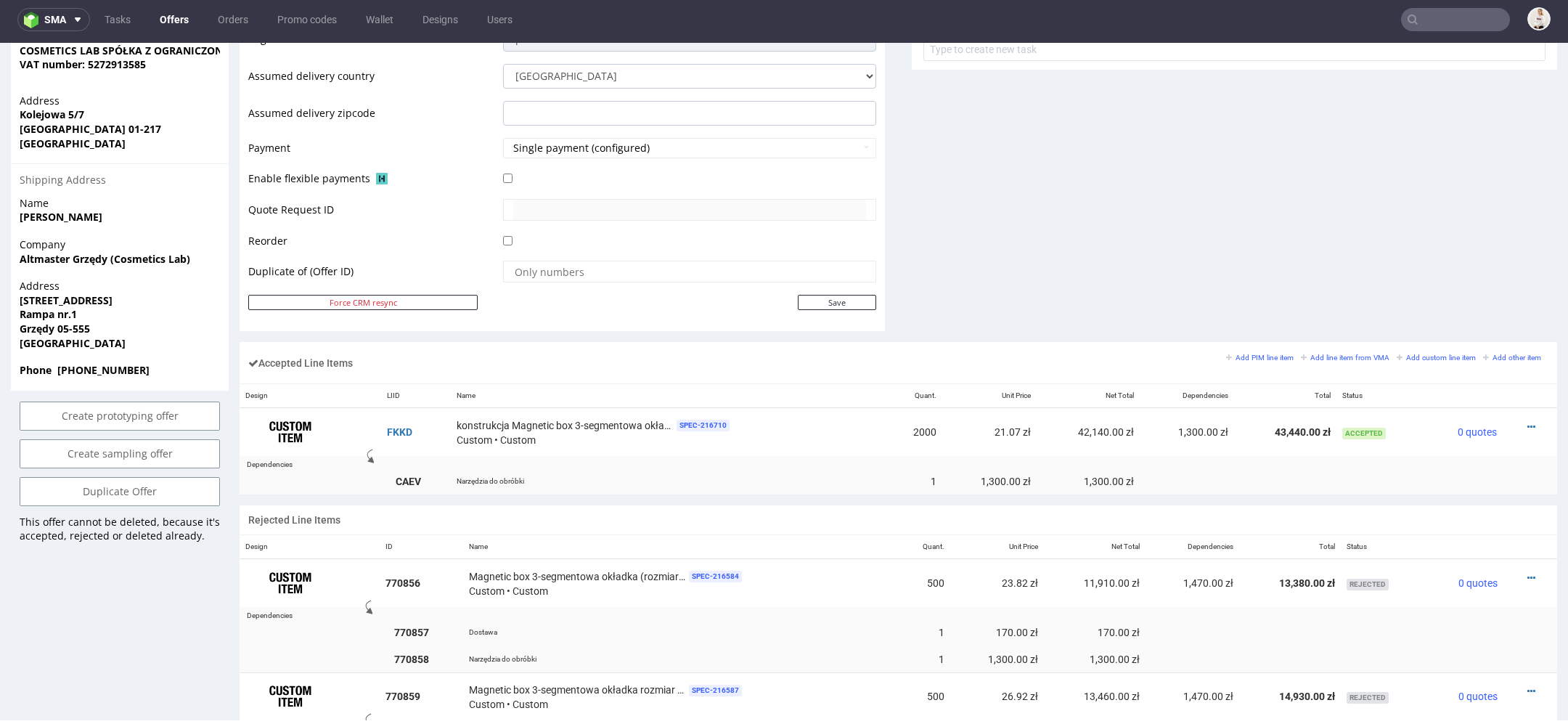
scroll to position [600, 0]
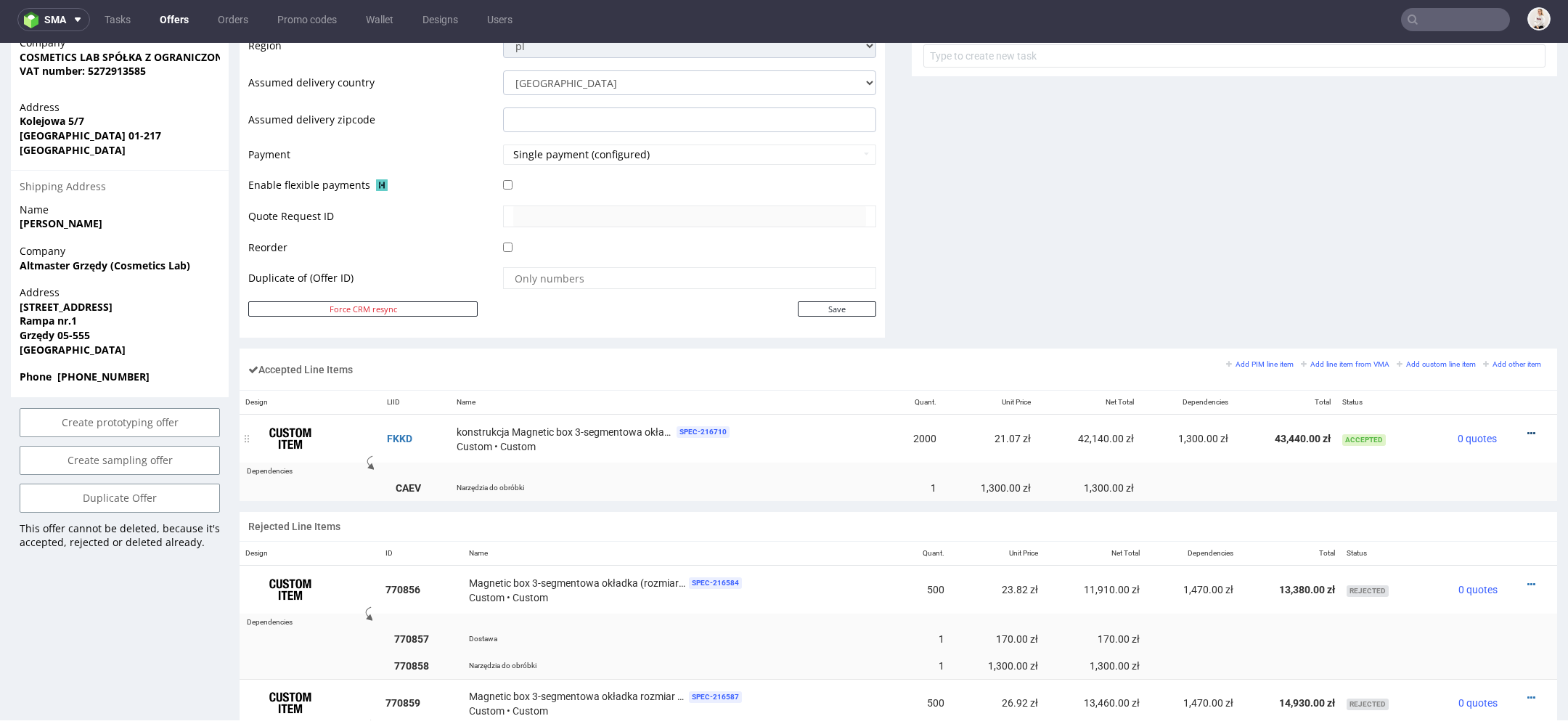
click at [1528, 429] on icon at bounding box center [1532, 434] width 8 height 10
click at [1442, 290] on span "Edit item price" at bounding box center [1472, 296] width 104 height 15
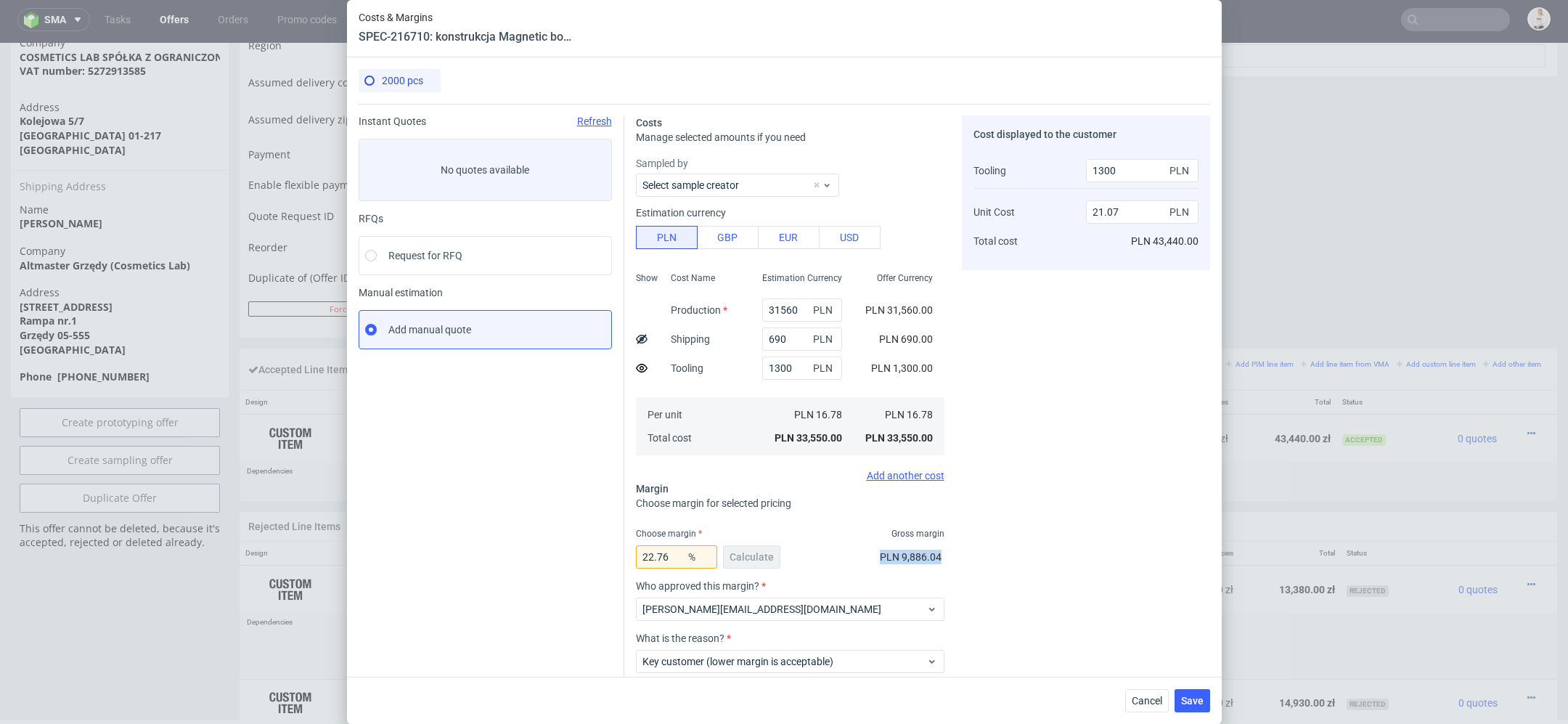
drag, startPoint x: 917, startPoint y: 556, endPoint x: 882, endPoint y: 556, distance: 35.0
click at [882, 556] on div "Costs Manage selected amounts if you need Sampled by Select sample creator Esti…" at bounding box center [917, 428] width 586 height 648
copy span "PLN 9,886.04"
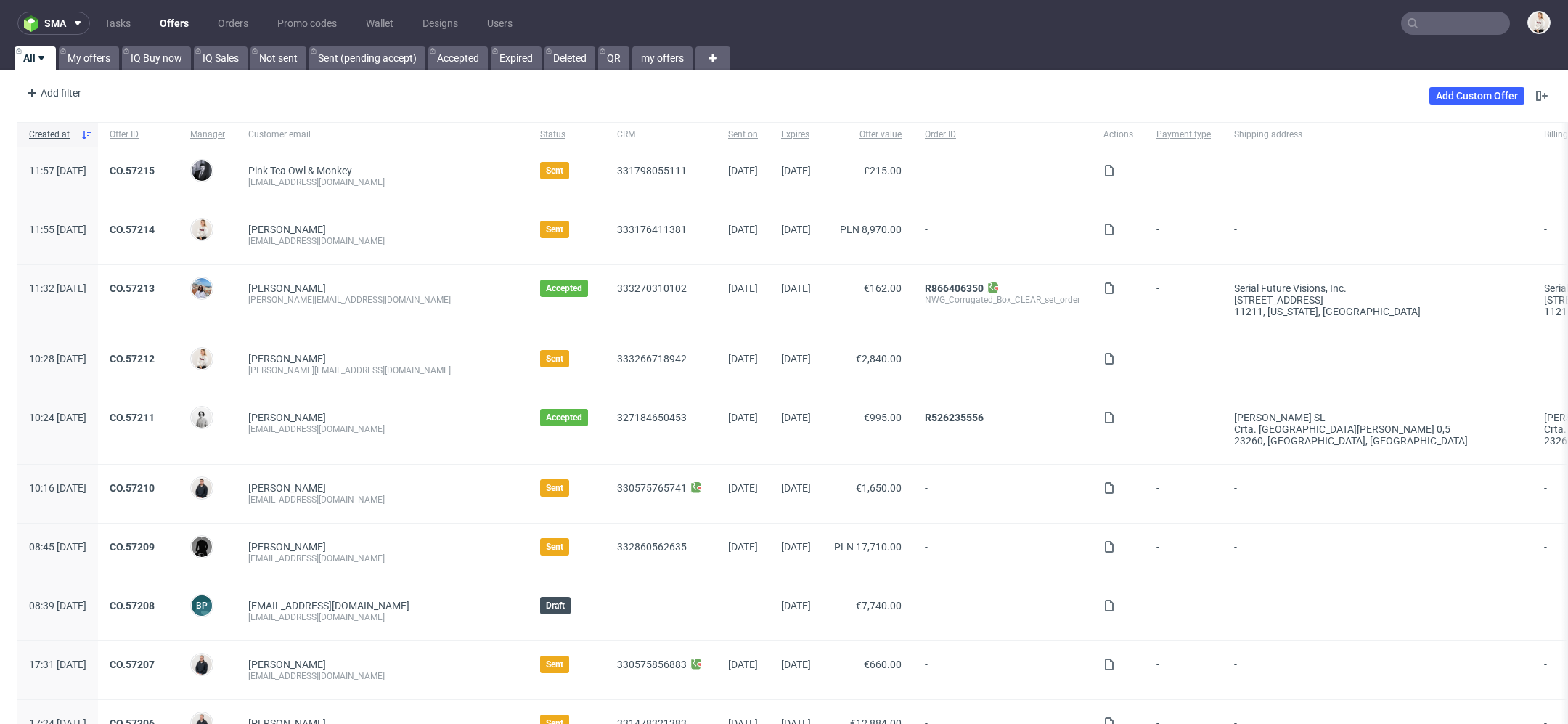
click at [179, 16] on link "Offers" at bounding box center [174, 24] width 46 height 24
